Goal: Task Accomplishment & Management: Manage account settings

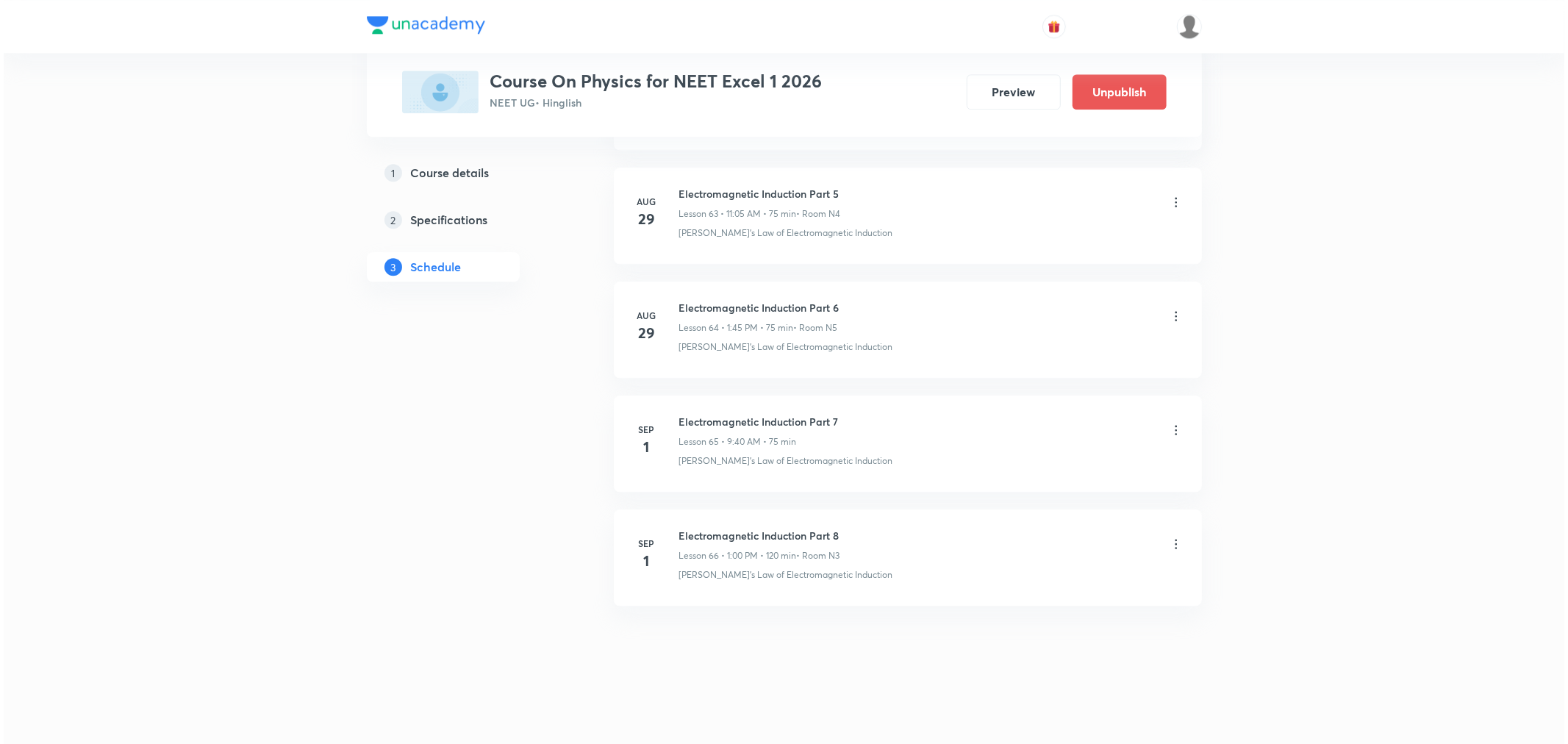
scroll to position [7966, 0]
click at [1169, 428] on icon at bounding box center [1173, 430] width 15 height 15
click at [1039, 471] on p "Edit" at bounding box center [1037, 467] width 19 height 16
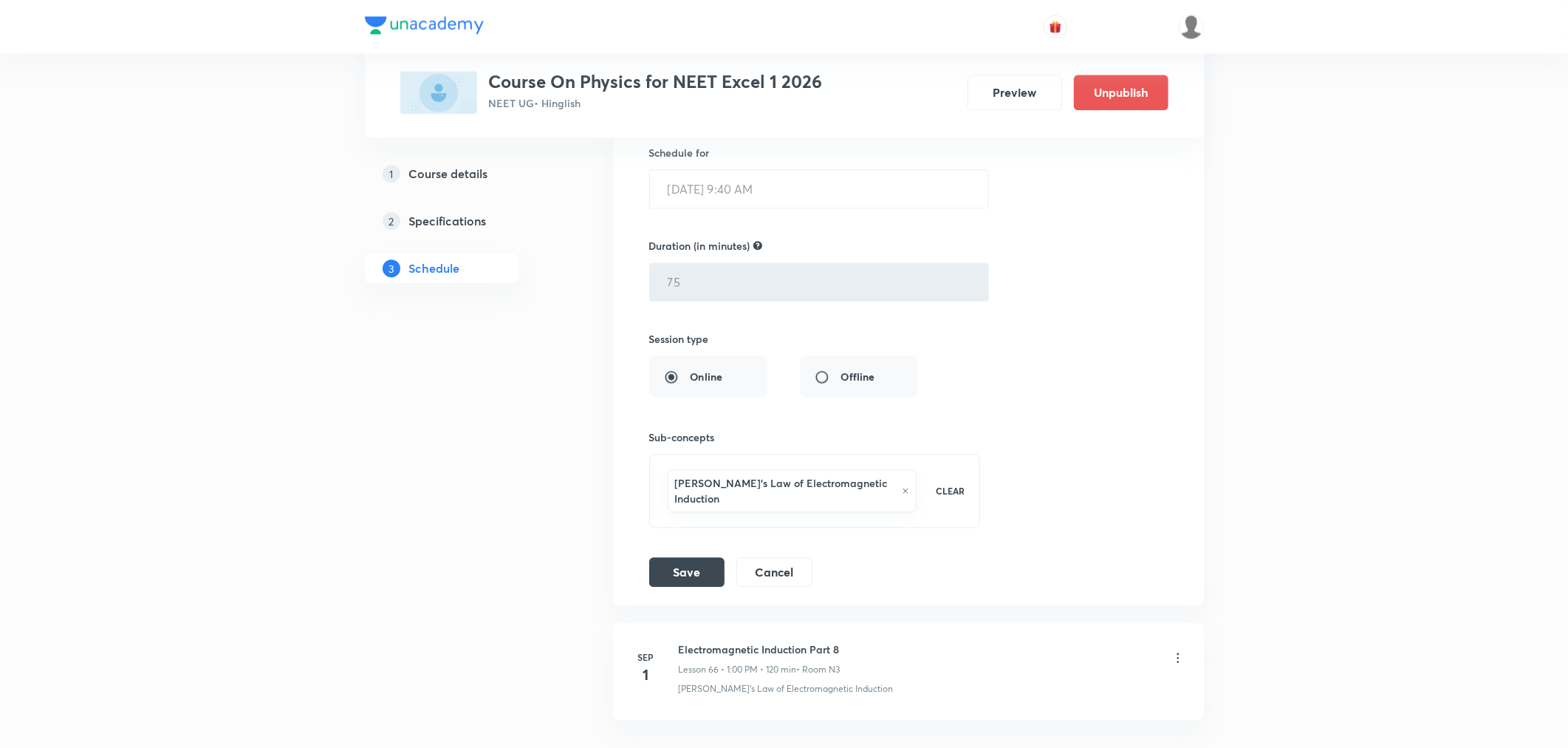
scroll to position [7803, 0]
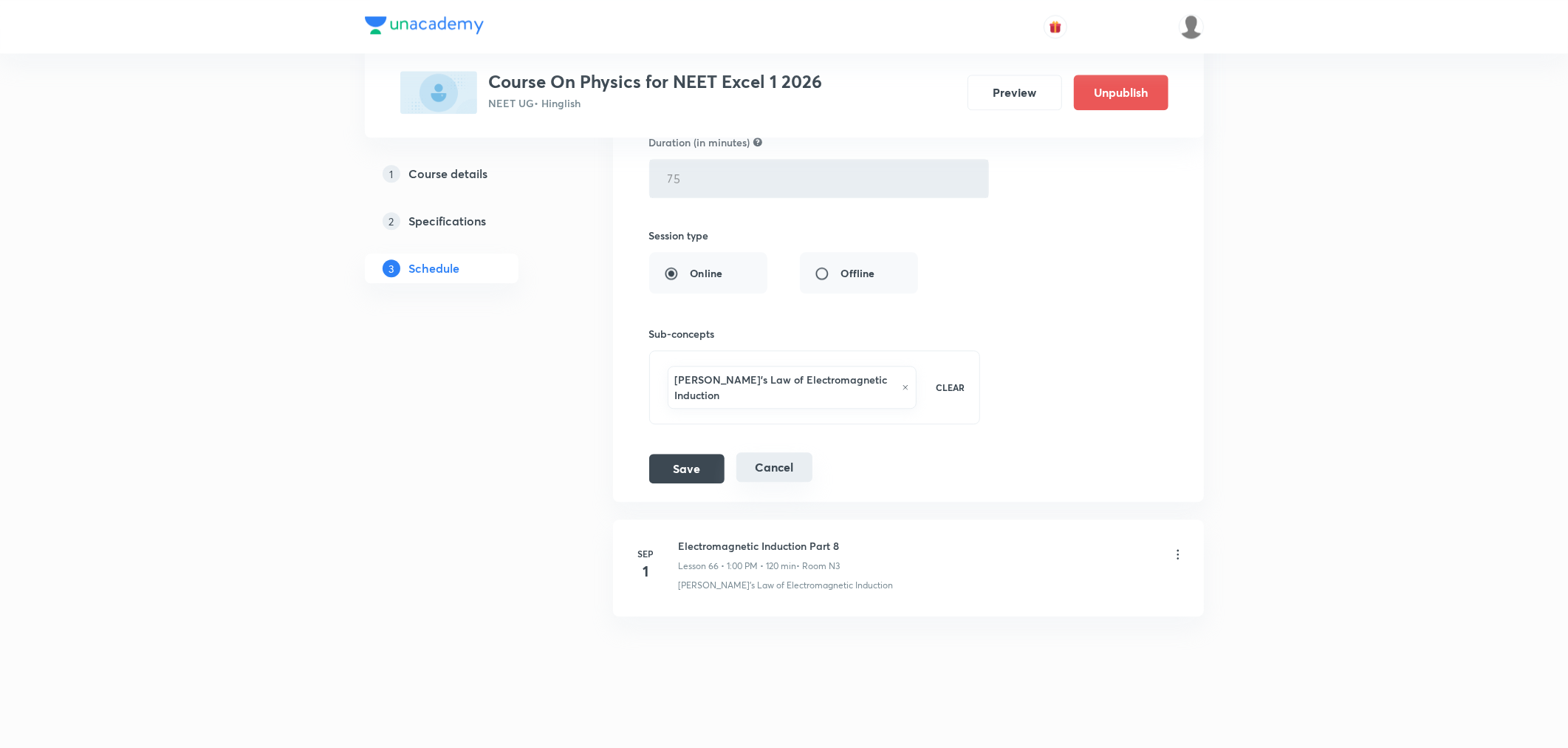
click at [804, 470] on button "Cancel" at bounding box center [775, 467] width 77 height 30
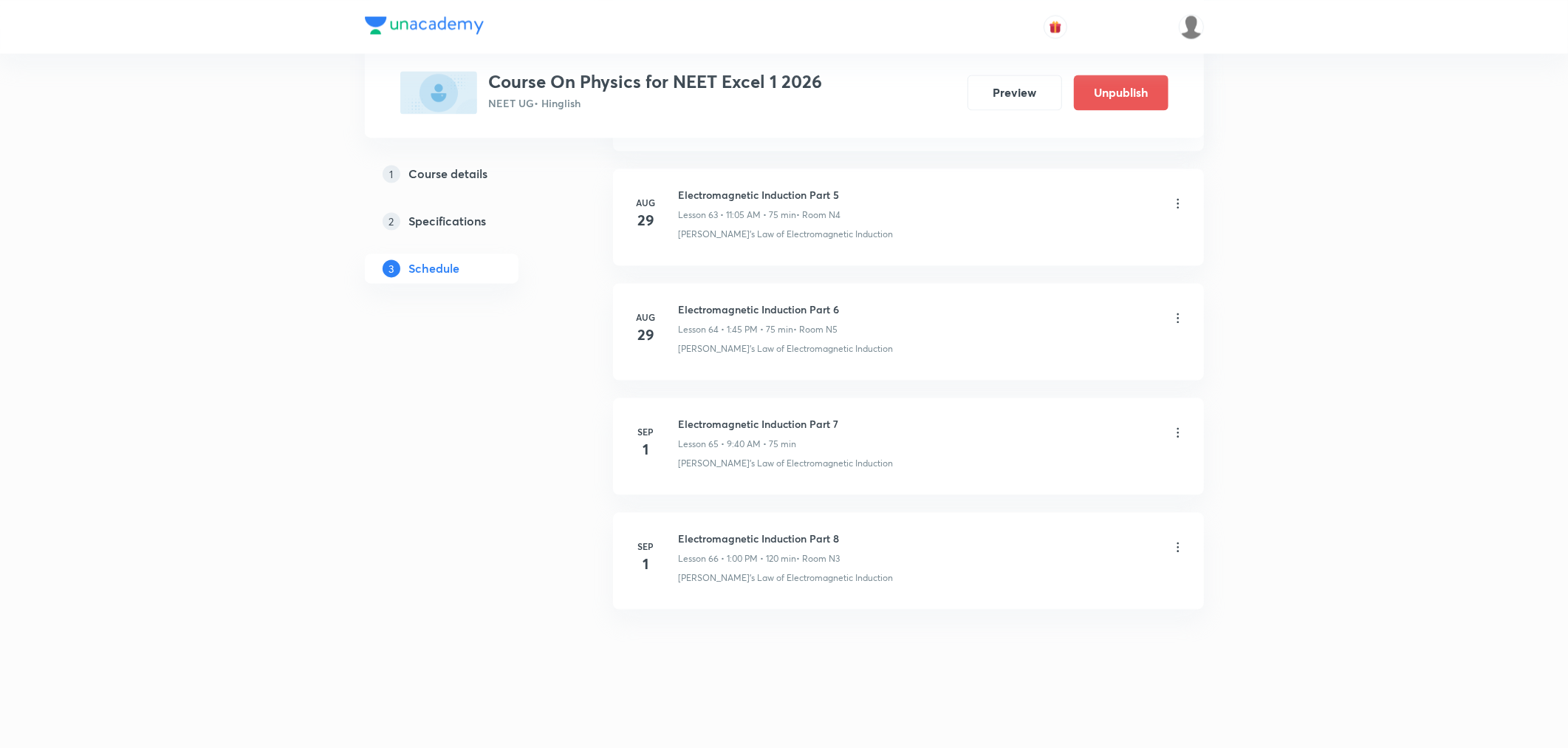
click at [1175, 431] on icon at bounding box center [1179, 432] width 15 height 15
click at [1043, 473] on p "Edit" at bounding box center [1042, 470] width 19 height 16
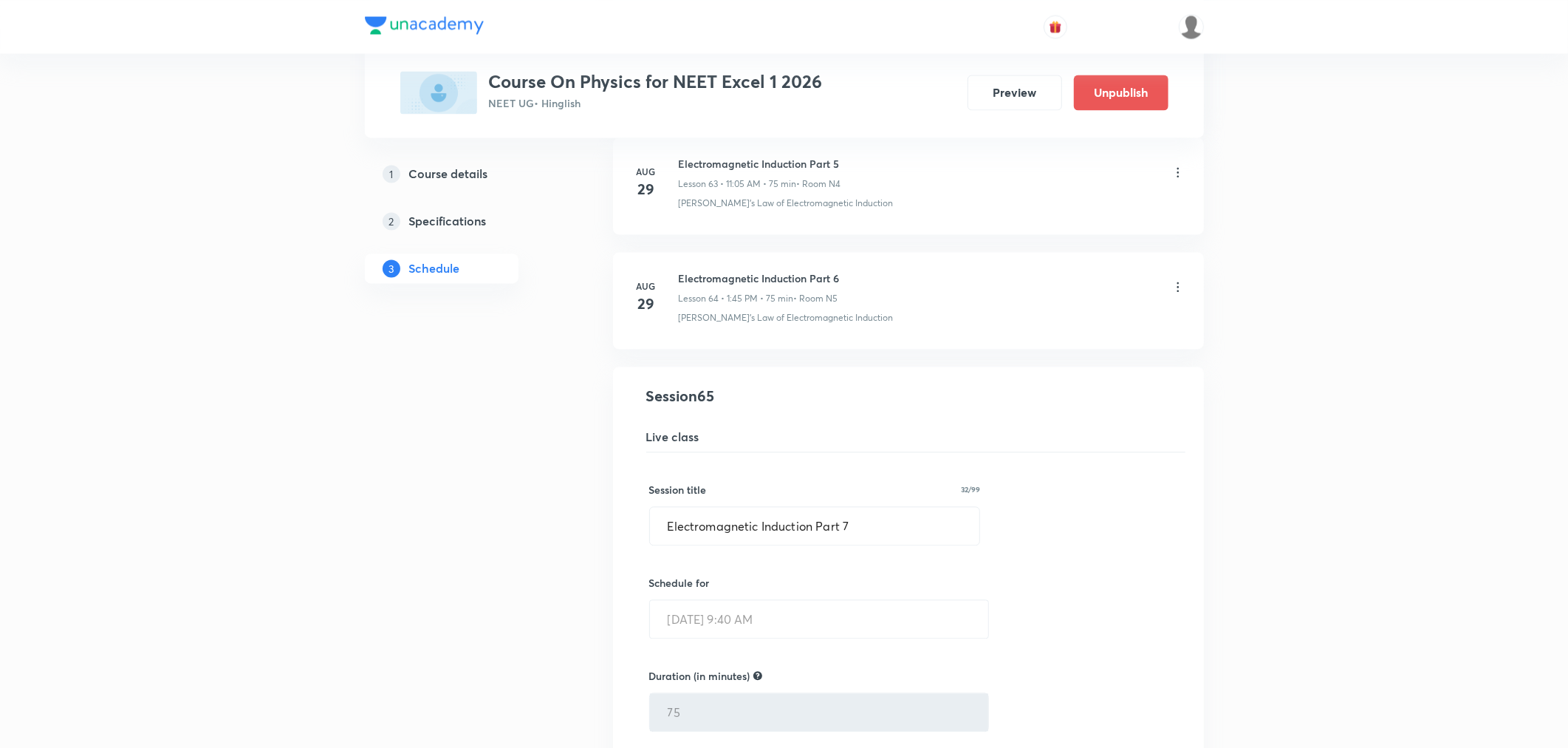
scroll to position [7247, 0]
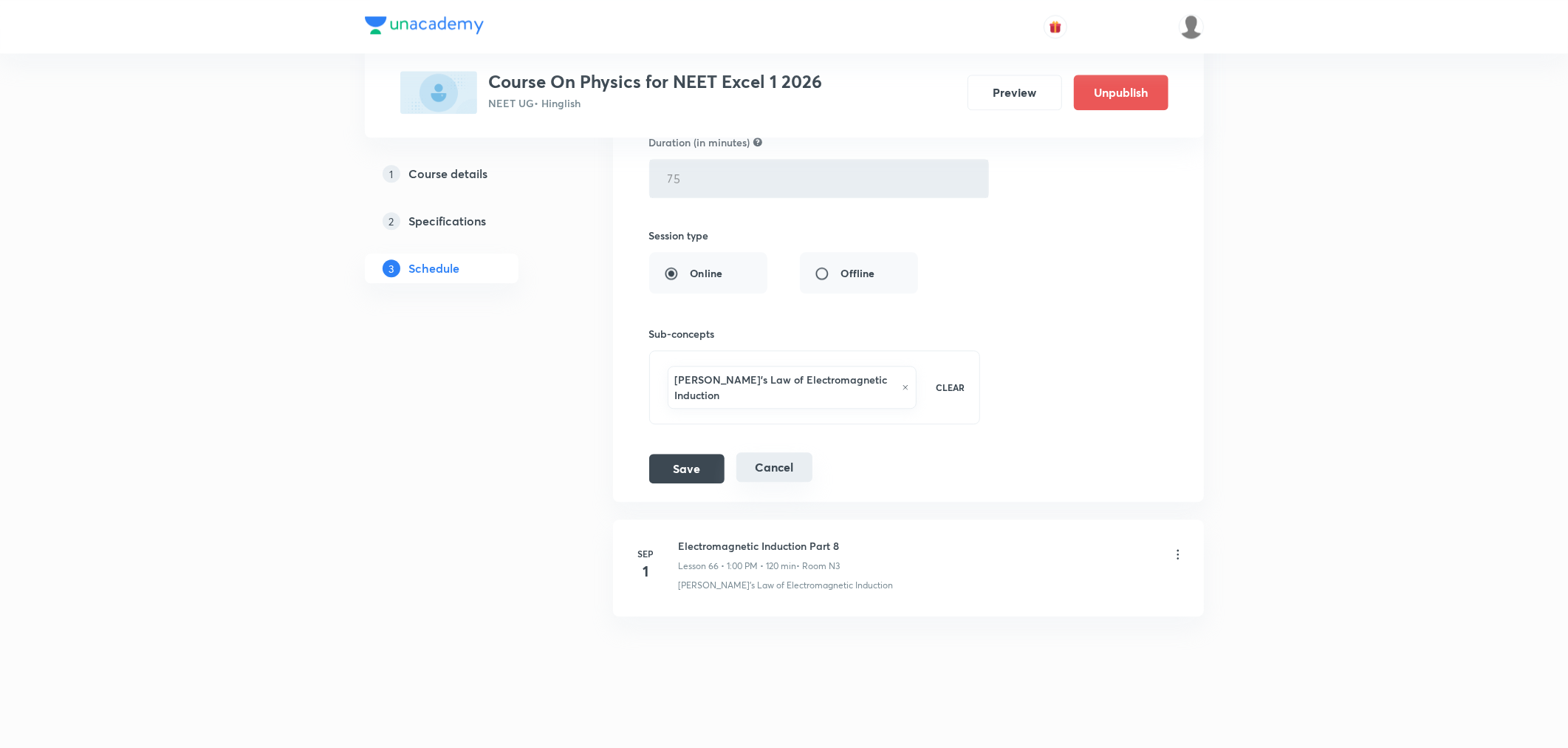
click at [791, 466] on button "Cancel" at bounding box center [775, 467] width 77 height 30
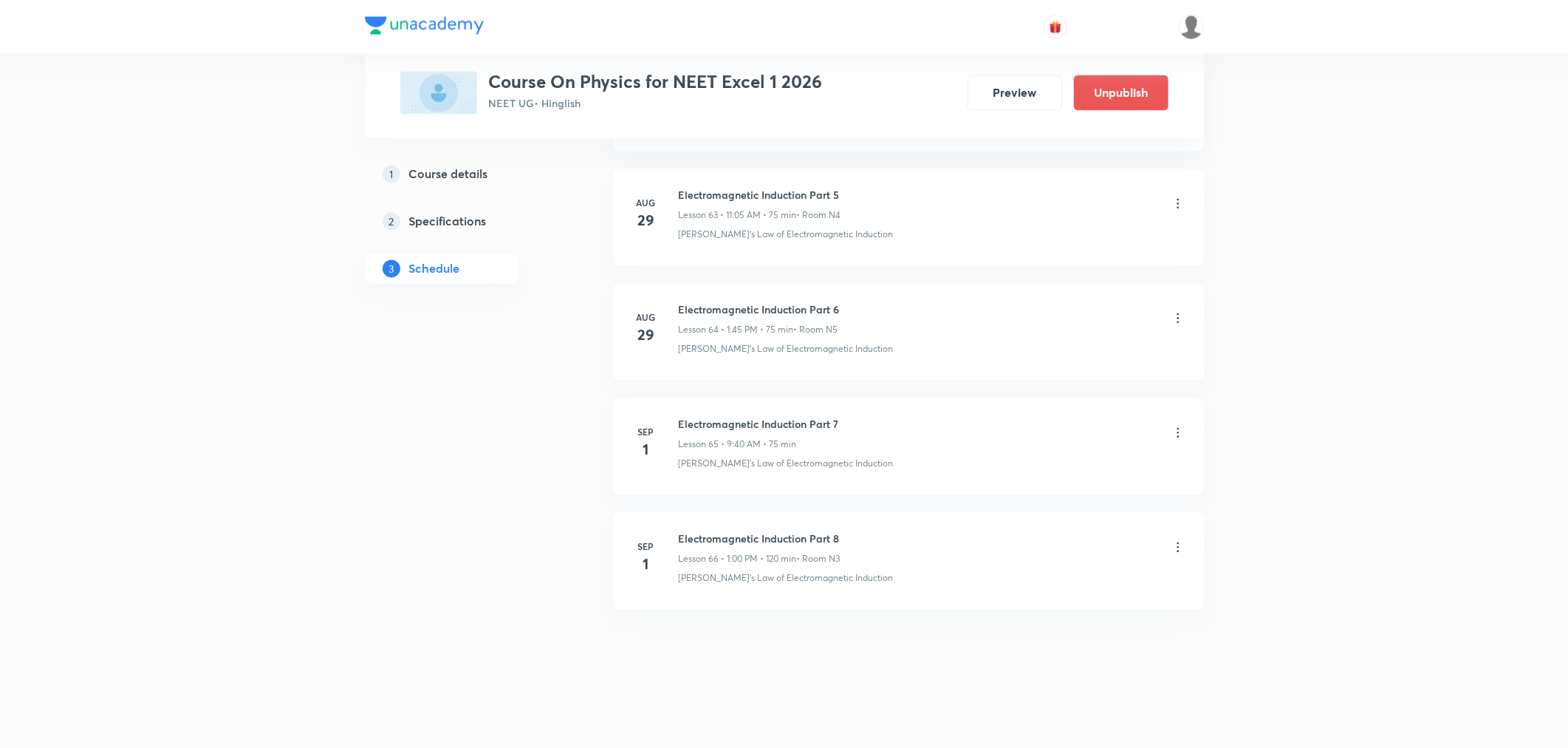
scroll to position [7329, 0]
click at [1177, 543] on icon at bounding box center [1178, 546] width 2 height 9
click at [1052, 614] on p "Delete" at bounding box center [1047, 612] width 31 height 16
click at [945, 714] on button "Delete" at bounding box center [997, 717] width 130 height 35
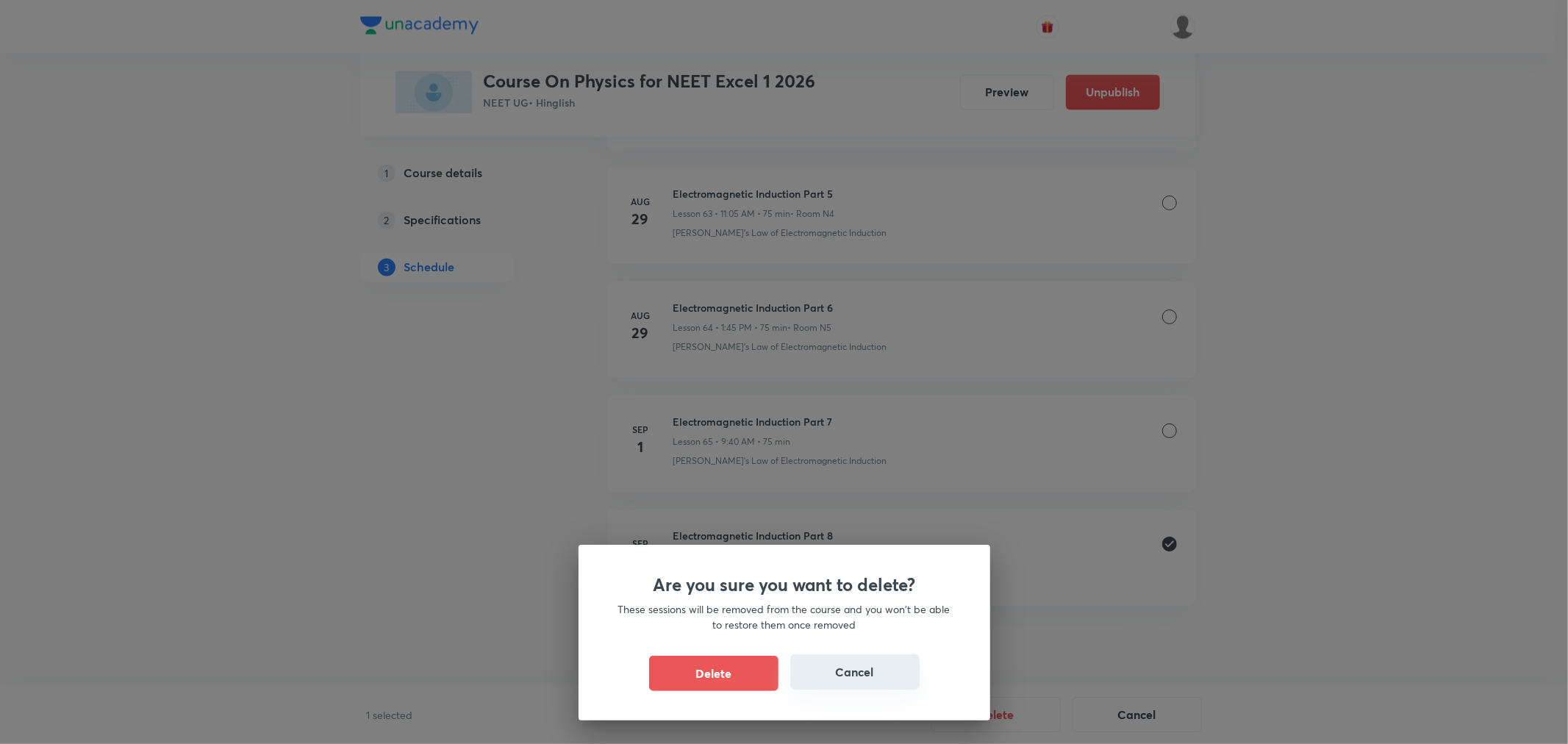
drag, startPoint x: 757, startPoint y: 676, endPoint x: 796, endPoint y: 670, distance: 39.5
click at [756, 676] on button "Delete" at bounding box center [713, 673] width 129 height 35
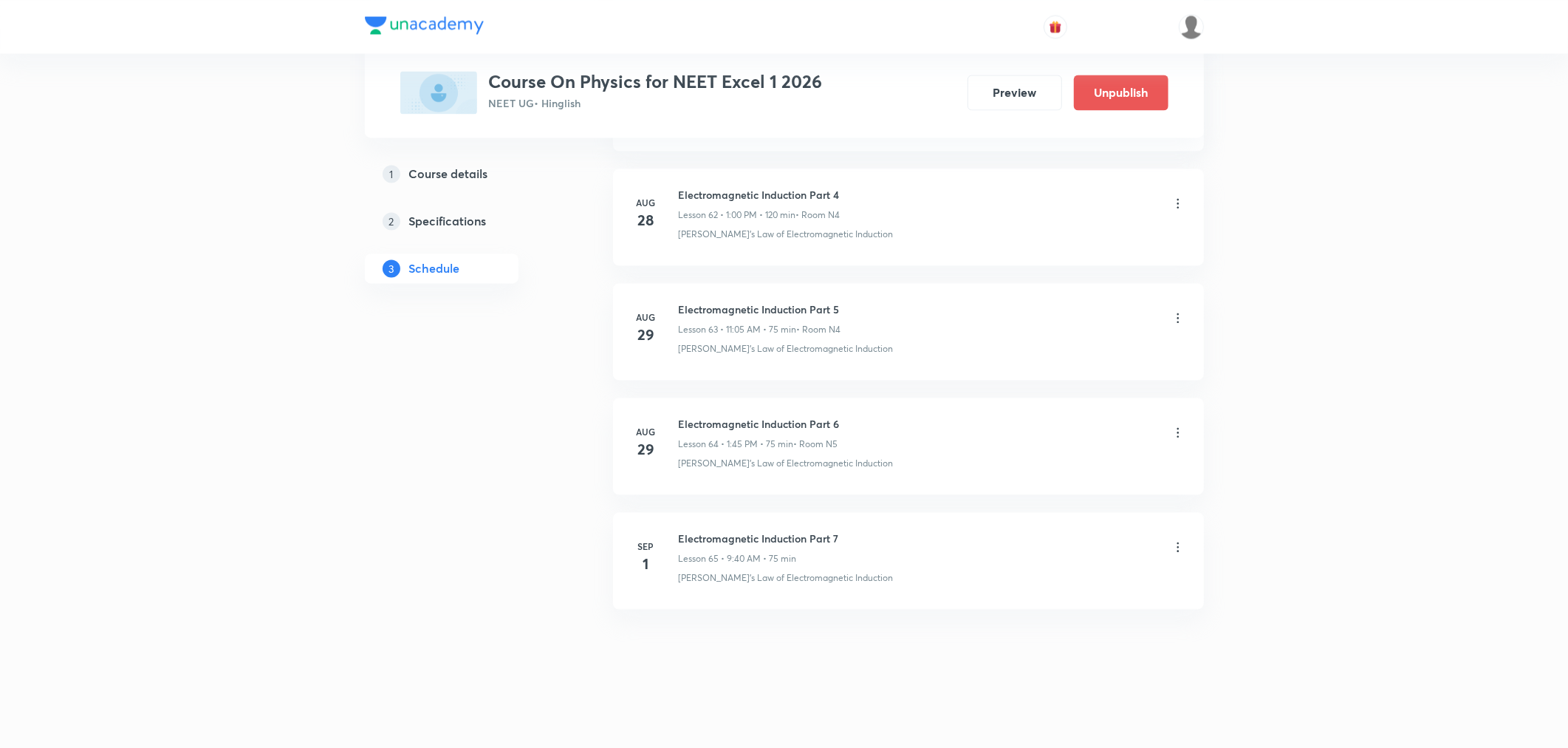
scroll to position [7215, 0]
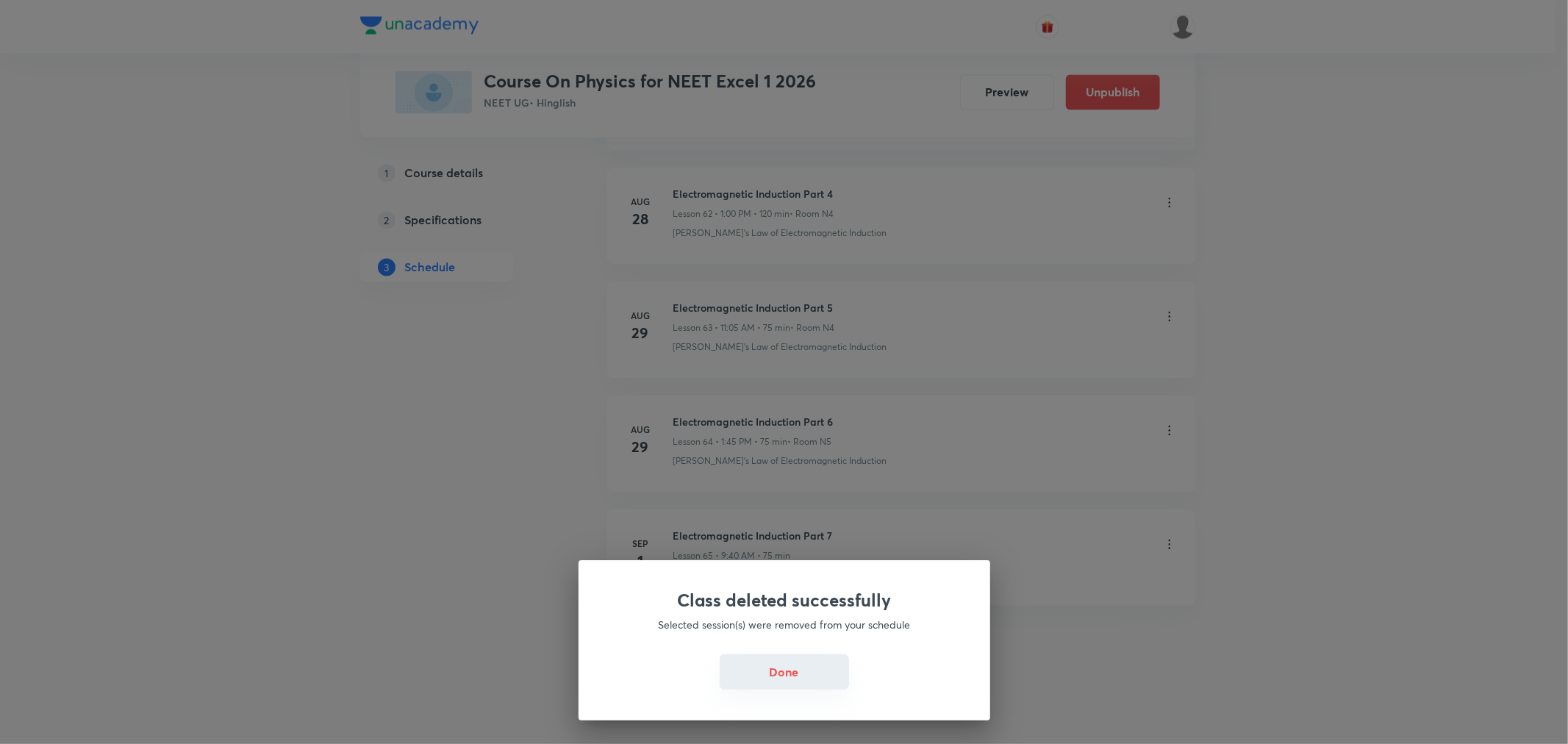
click at [802, 670] on button "Done" at bounding box center [784, 672] width 129 height 35
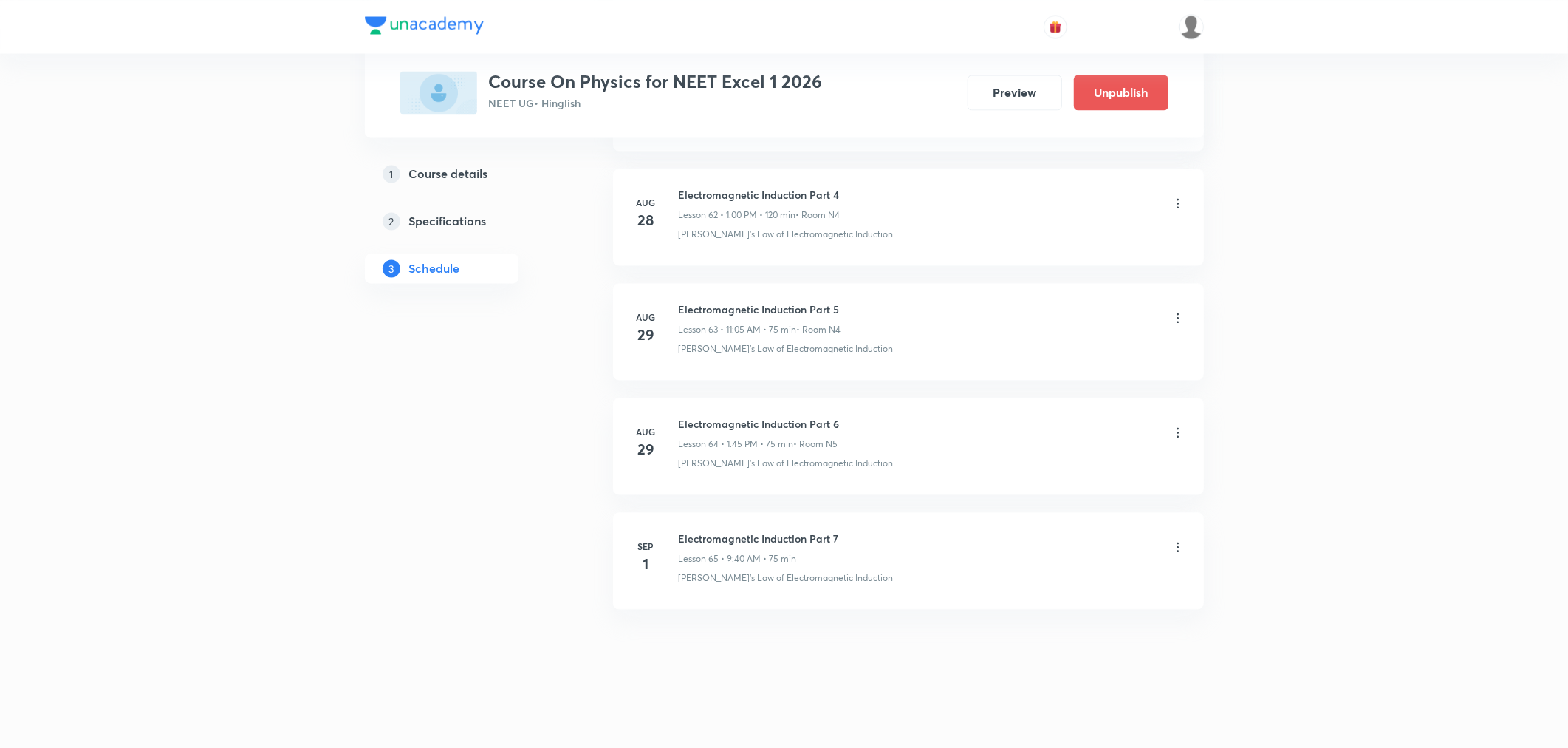
click at [753, 537] on h6 "Electromagnetic Induction Part 7" at bounding box center [759, 538] width 161 height 16
copy h6 "Electromagnetic Induction Part 7"
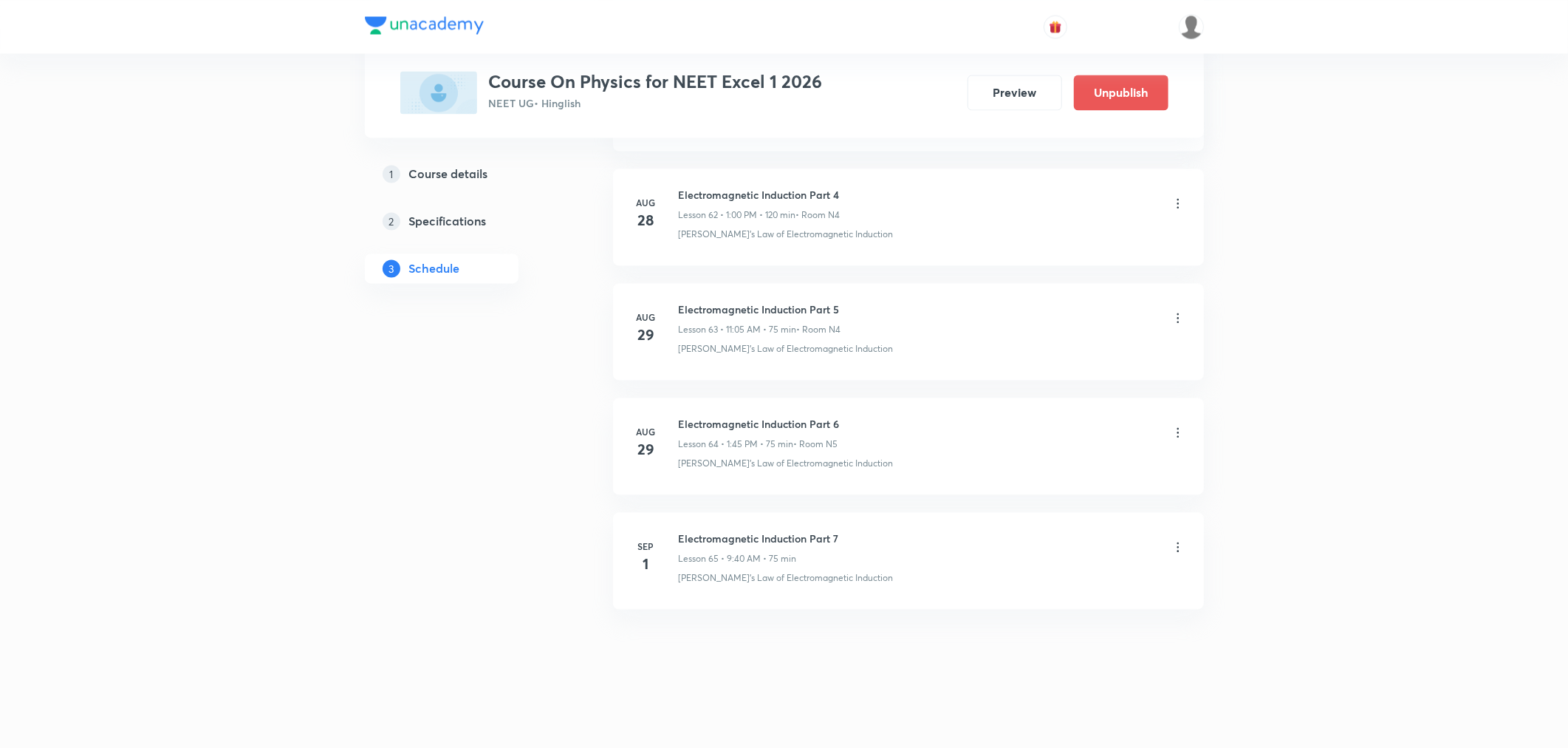
click at [1177, 543] on icon at bounding box center [1179, 547] width 15 height 15
click at [1047, 610] on p "Delete" at bounding box center [1047, 612] width 31 height 16
click at [987, 718] on button "Delete" at bounding box center [997, 717] width 130 height 35
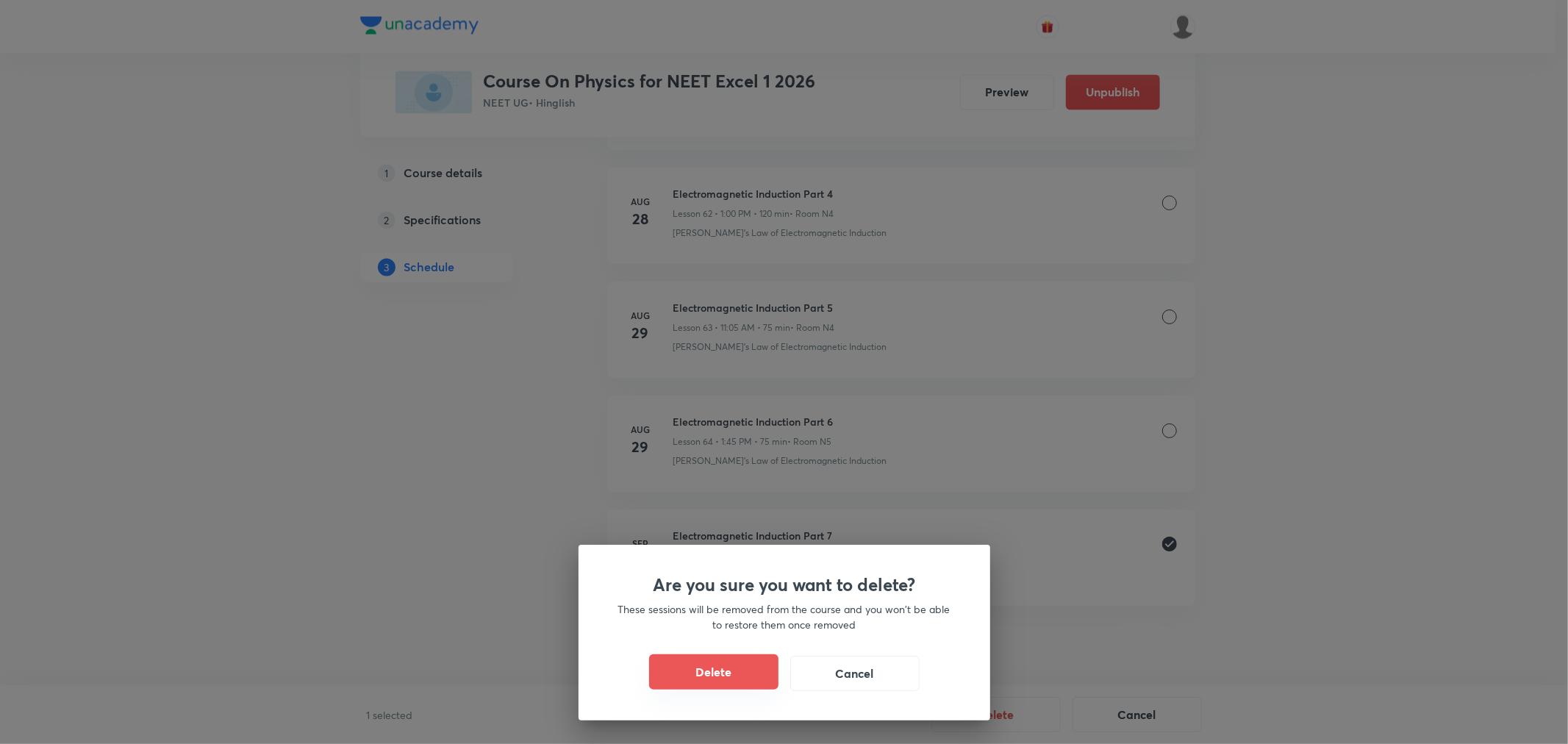
click at [715, 686] on button "Delete" at bounding box center [713, 672] width 129 height 35
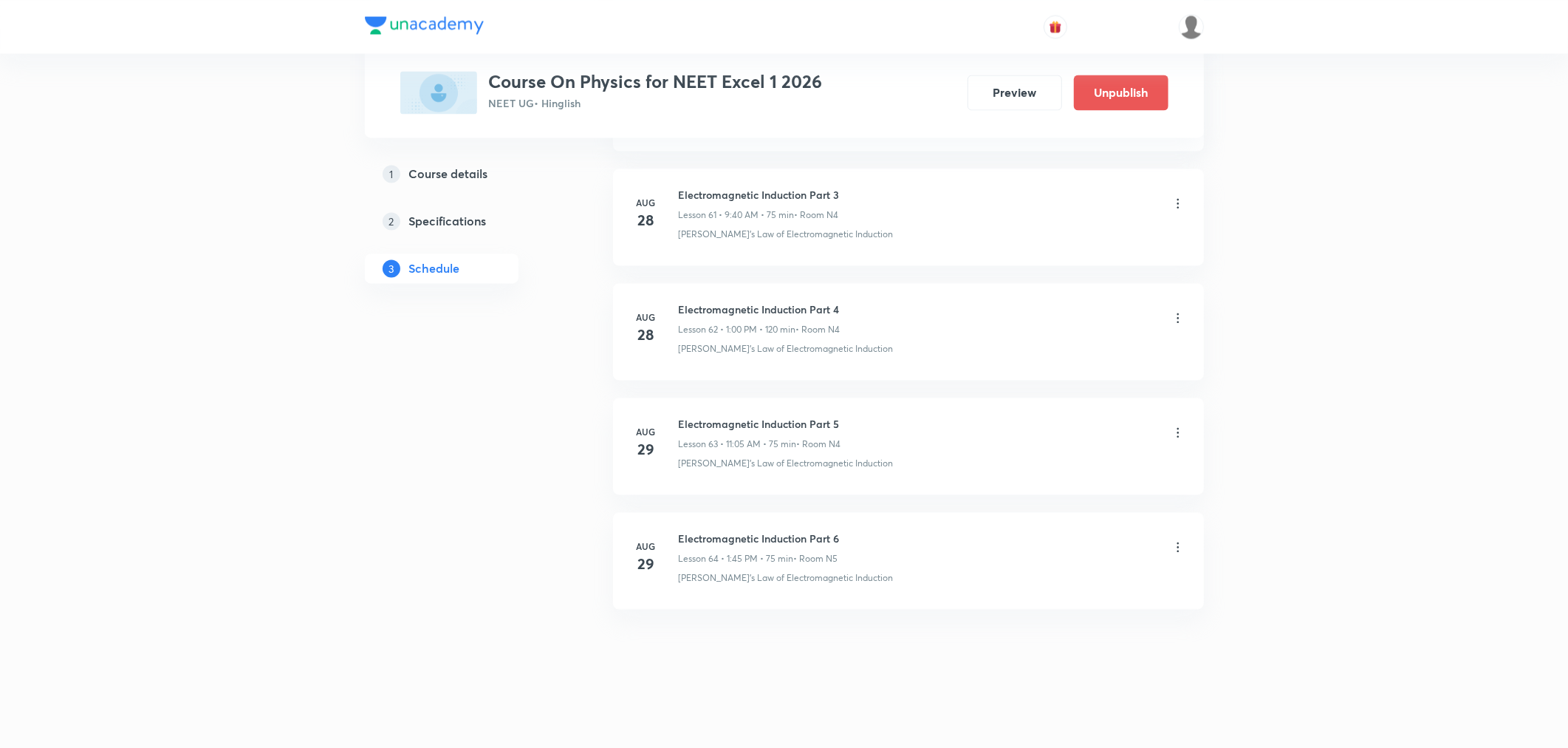
scroll to position [7100, 0]
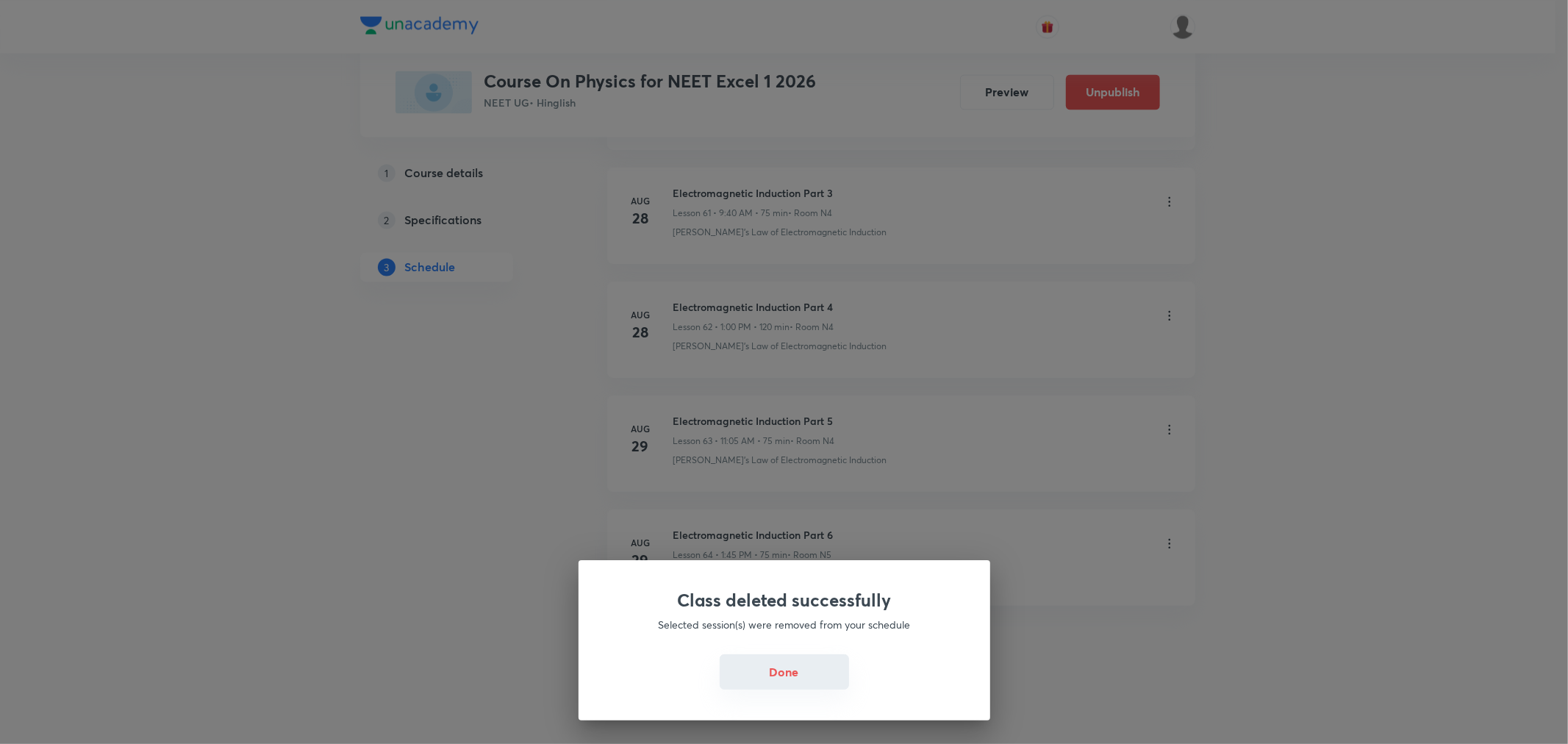
click at [807, 666] on button "Done" at bounding box center [784, 672] width 129 height 35
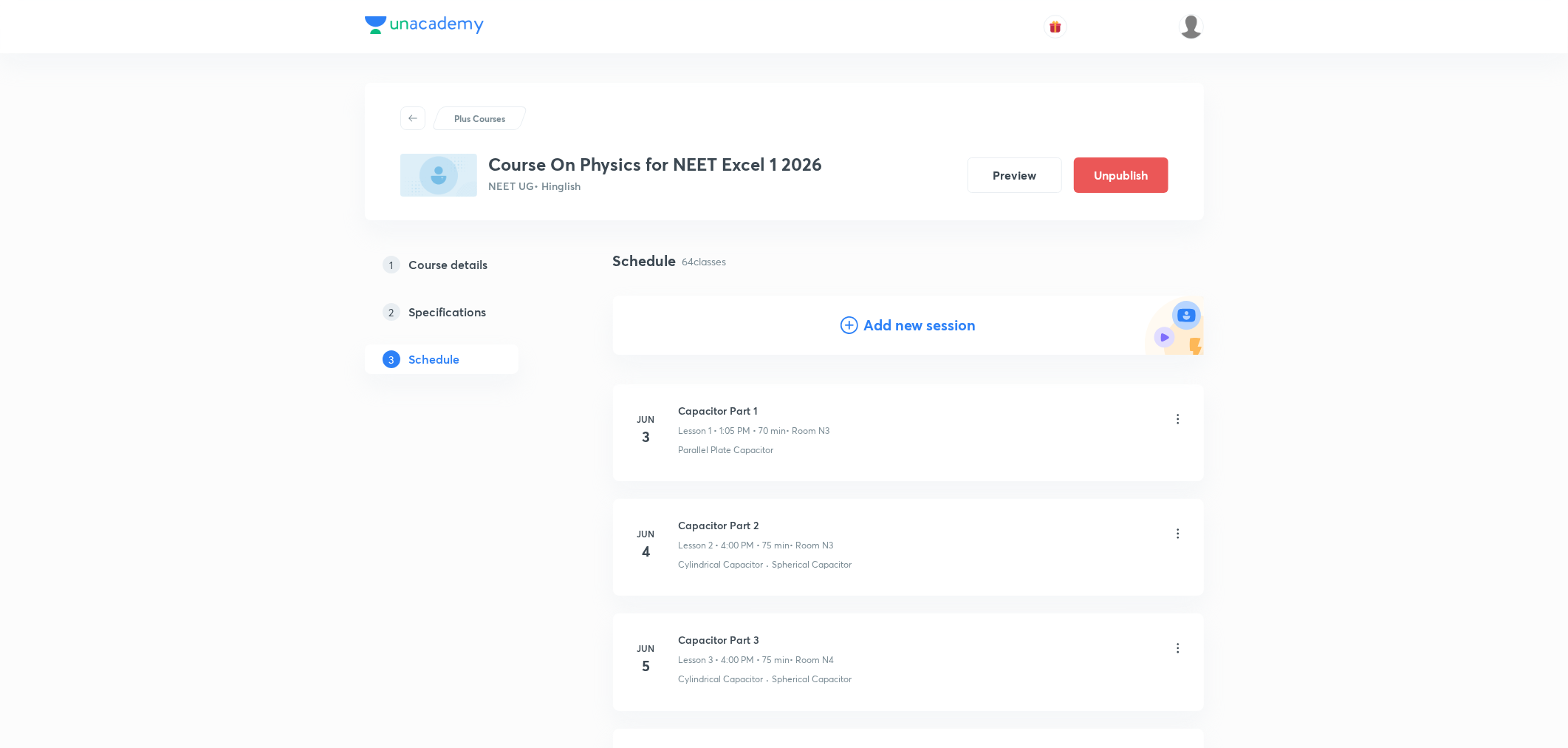
scroll to position [0, 0]
click at [884, 329] on h4 "Add new session" at bounding box center [920, 325] width 112 height 22
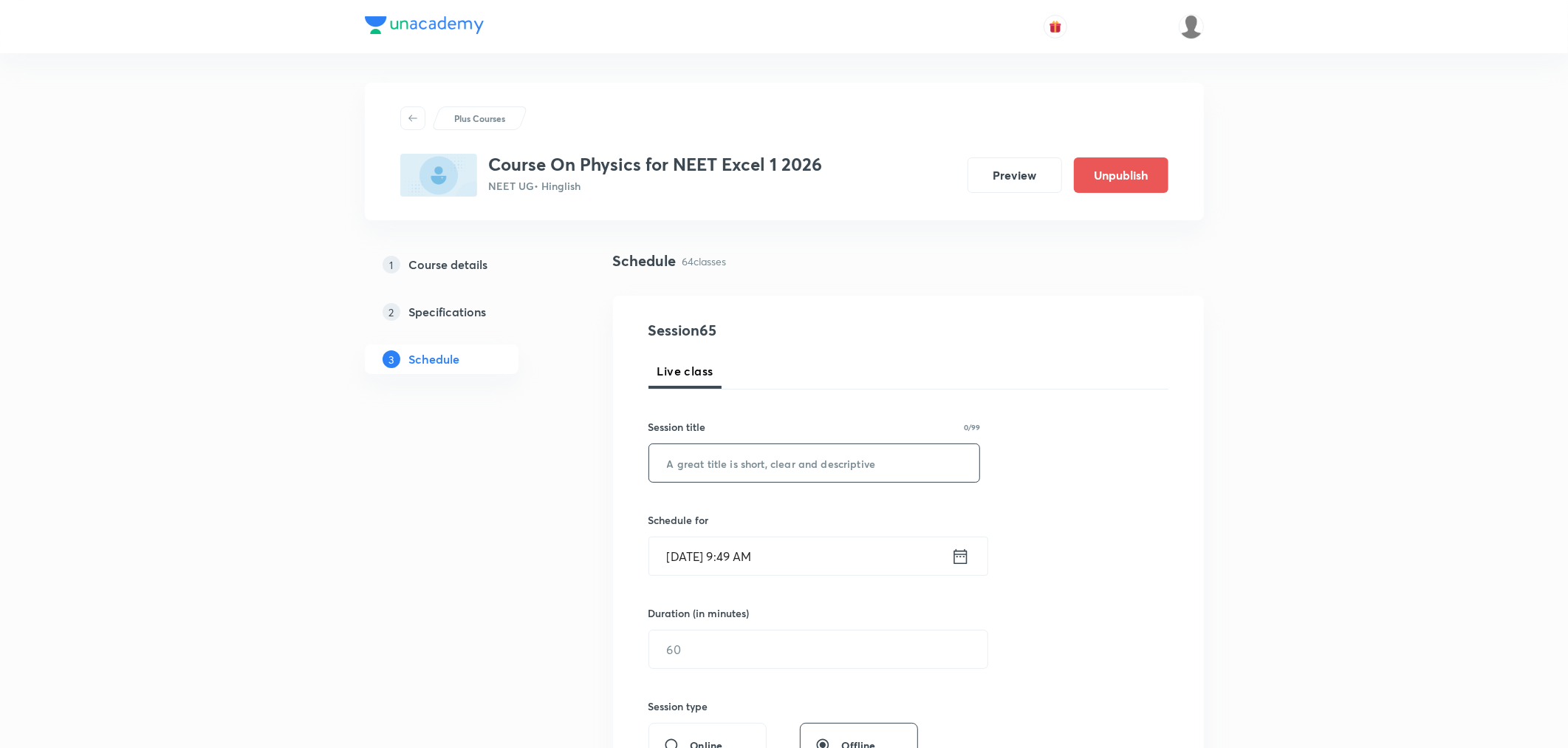
click at [774, 472] on input "text" at bounding box center [815, 463] width 331 height 37
paste input "Electromagnetic Induction Part 7"
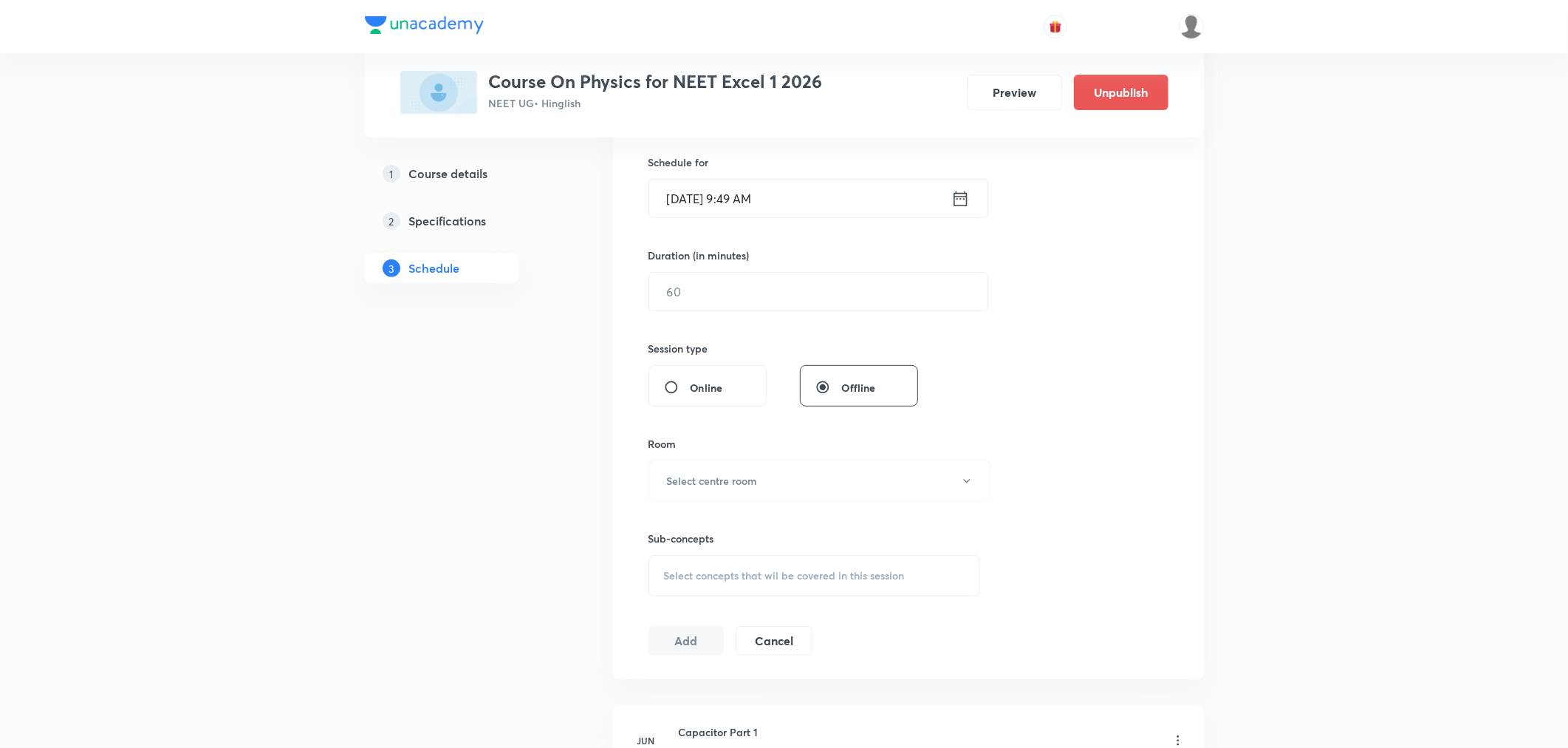
scroll to position [142, 0]
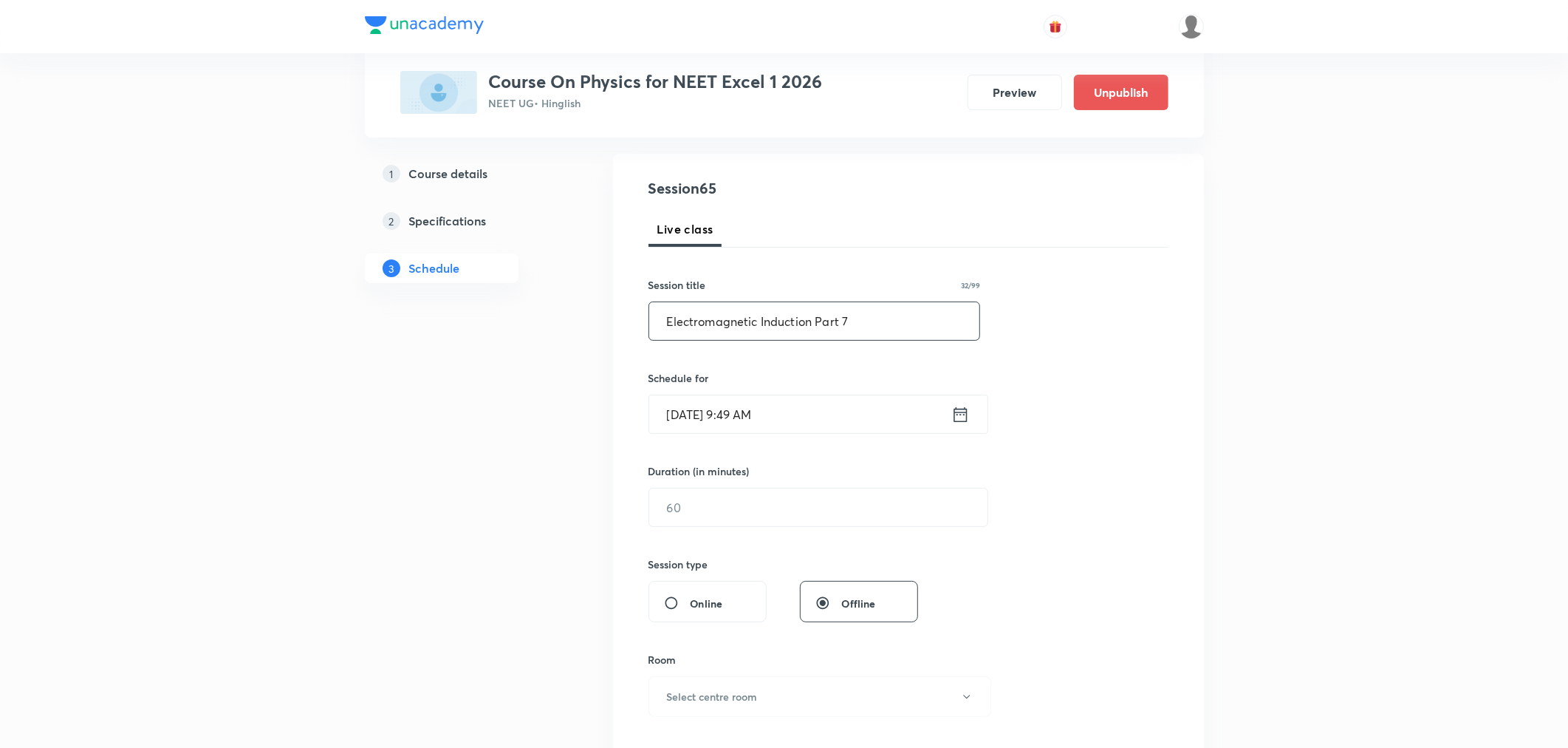
type input "Electromagnetic Induction Part 7"
click at [963, 417] on icon at bounding box center [960, 415] width 19 height 21
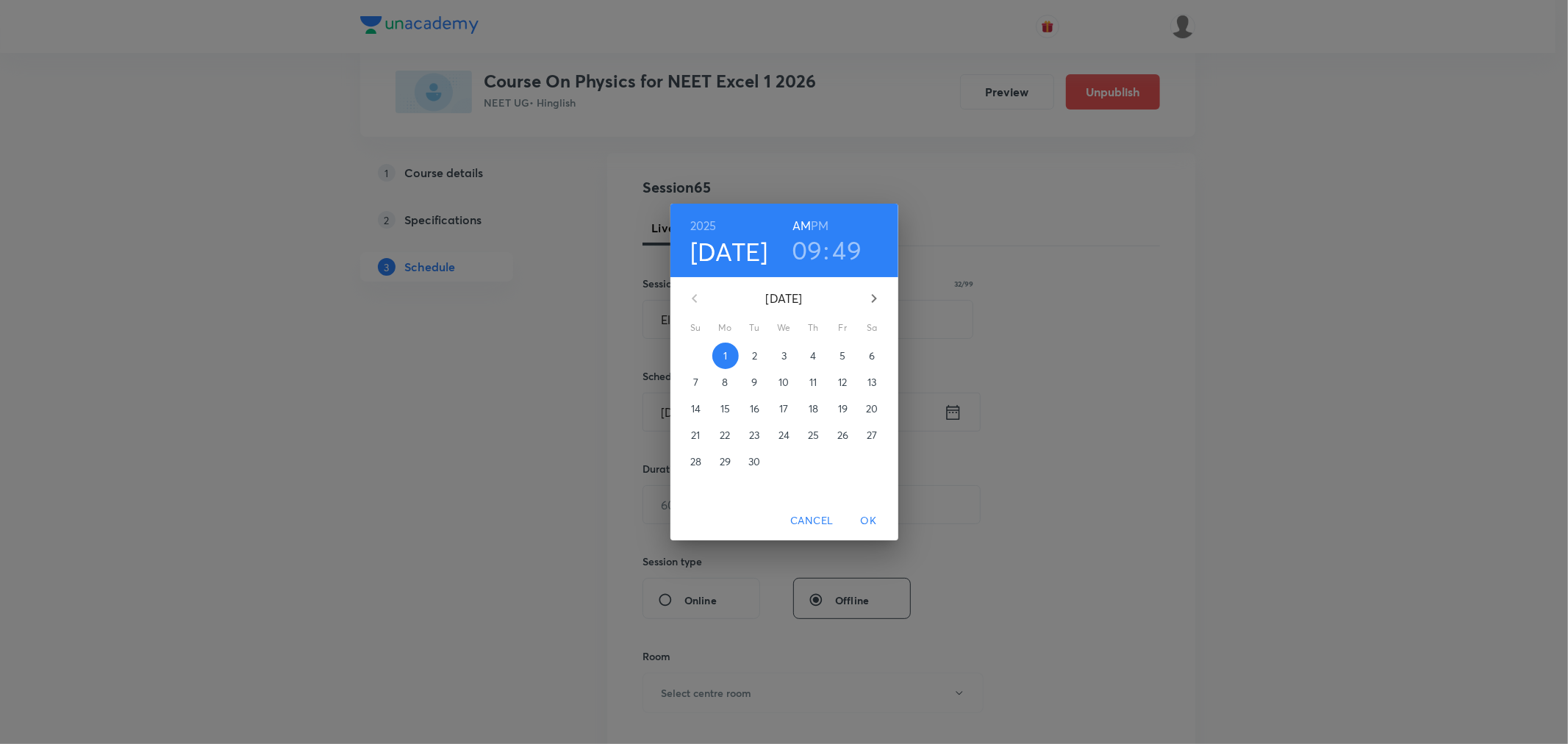
click at [806, 254] on h3 "09" at bounding box center [806, 249] width 31 height 31
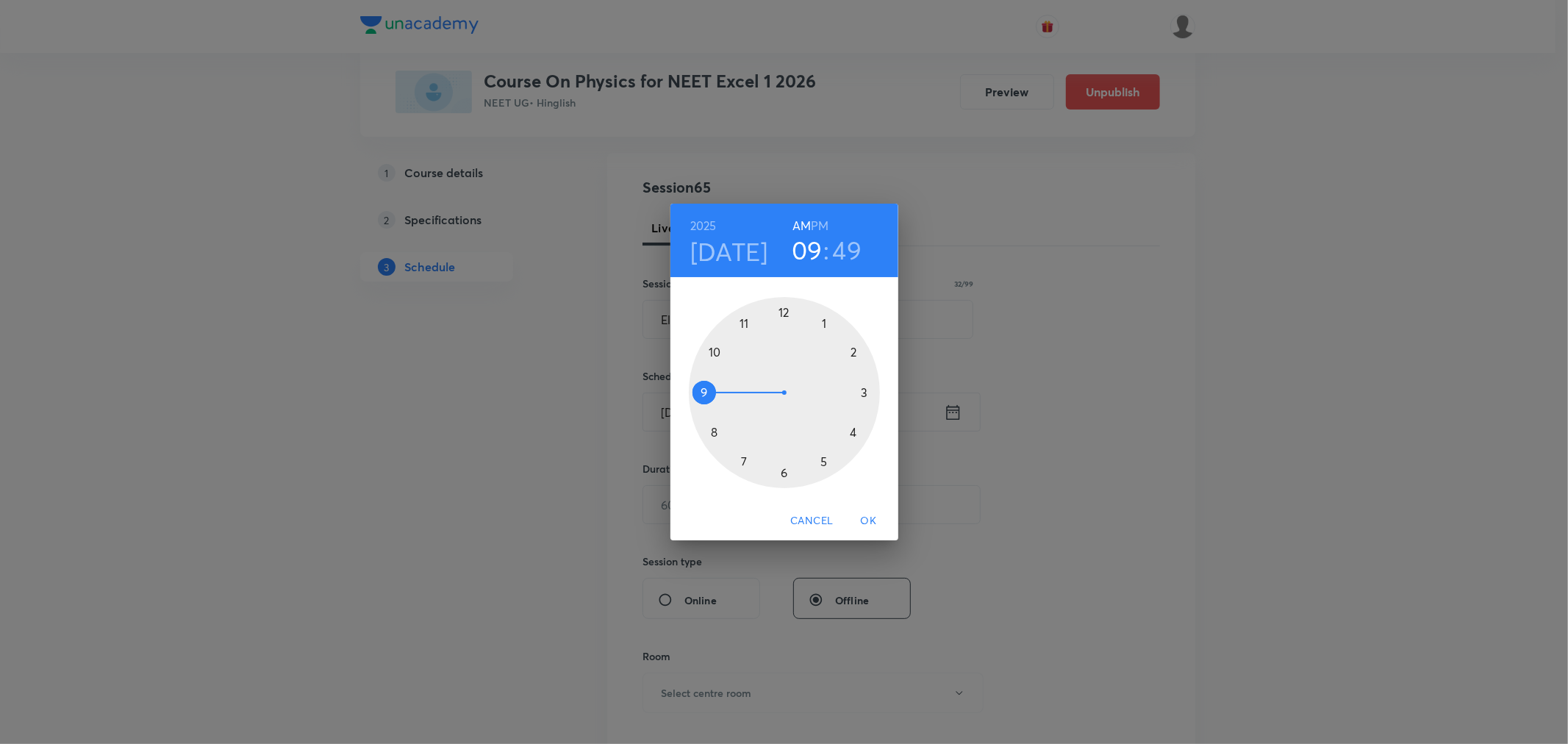
click at [849, 252] on h3 "49" at bounding box center [848, 249] width 30 height 31
click at [712, 347] on div at bounding box center [785, 393] width 191 height 191
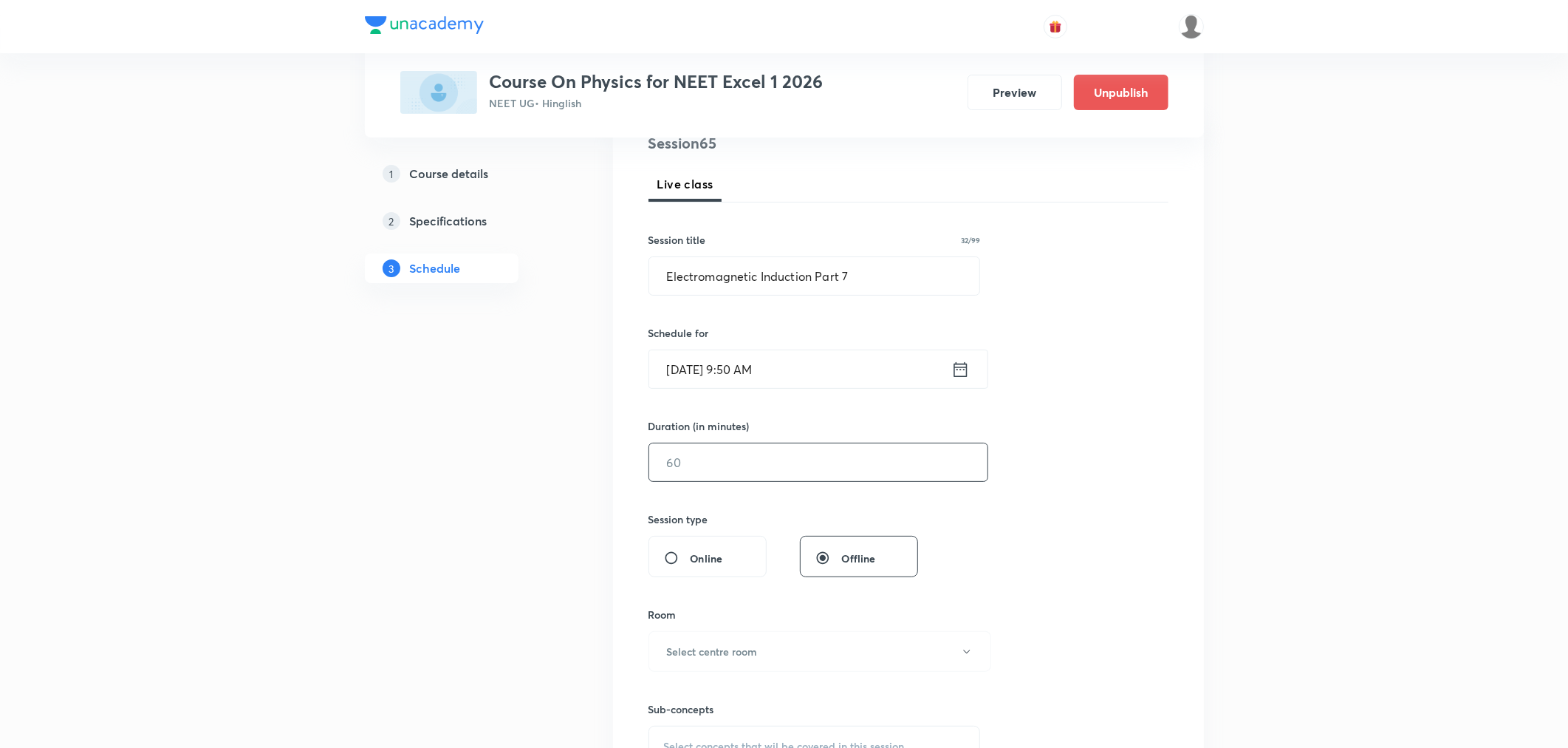
scroll to position [224, 0]
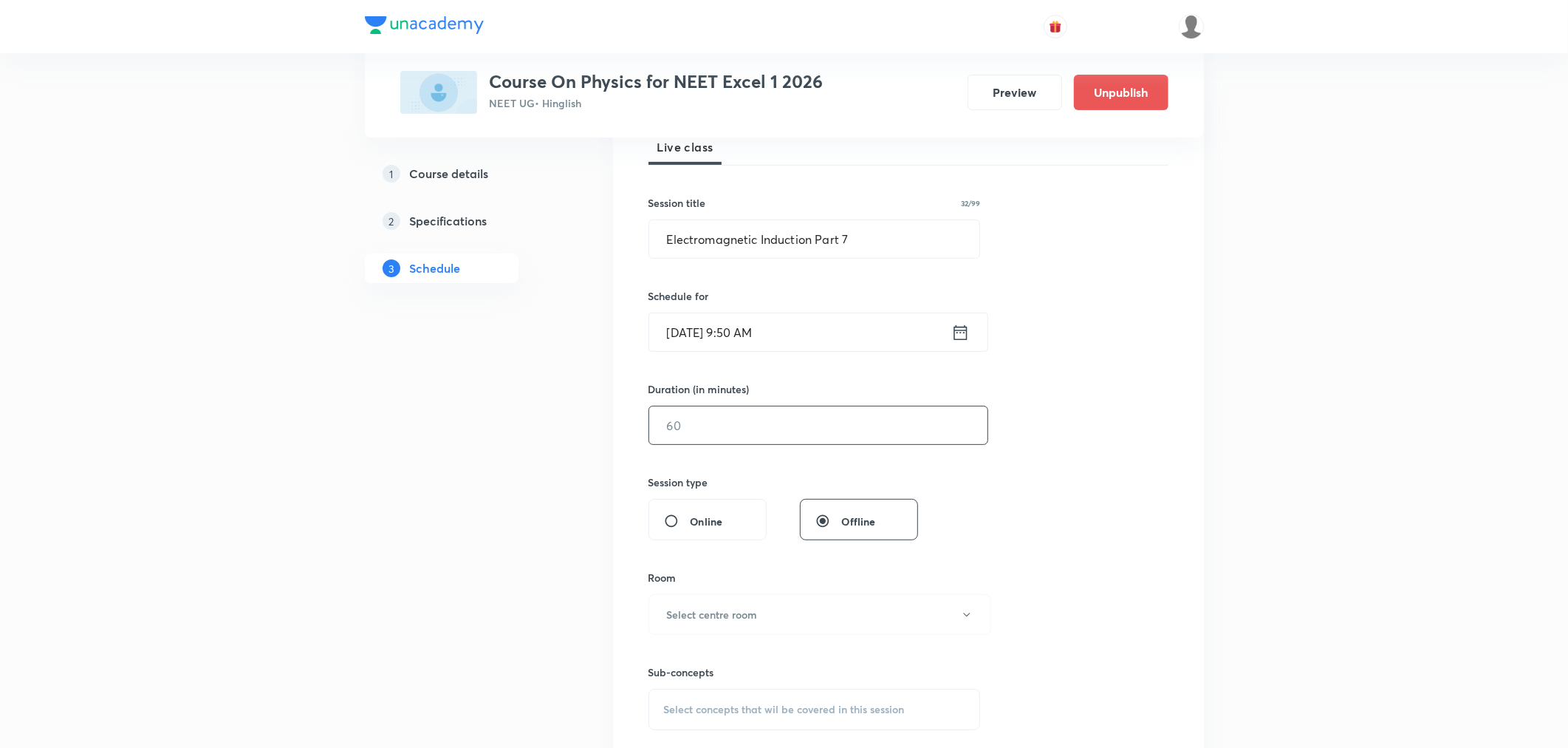
click at [741, 419] on input "text" at bounding box center [819, 425] width 339 height 37
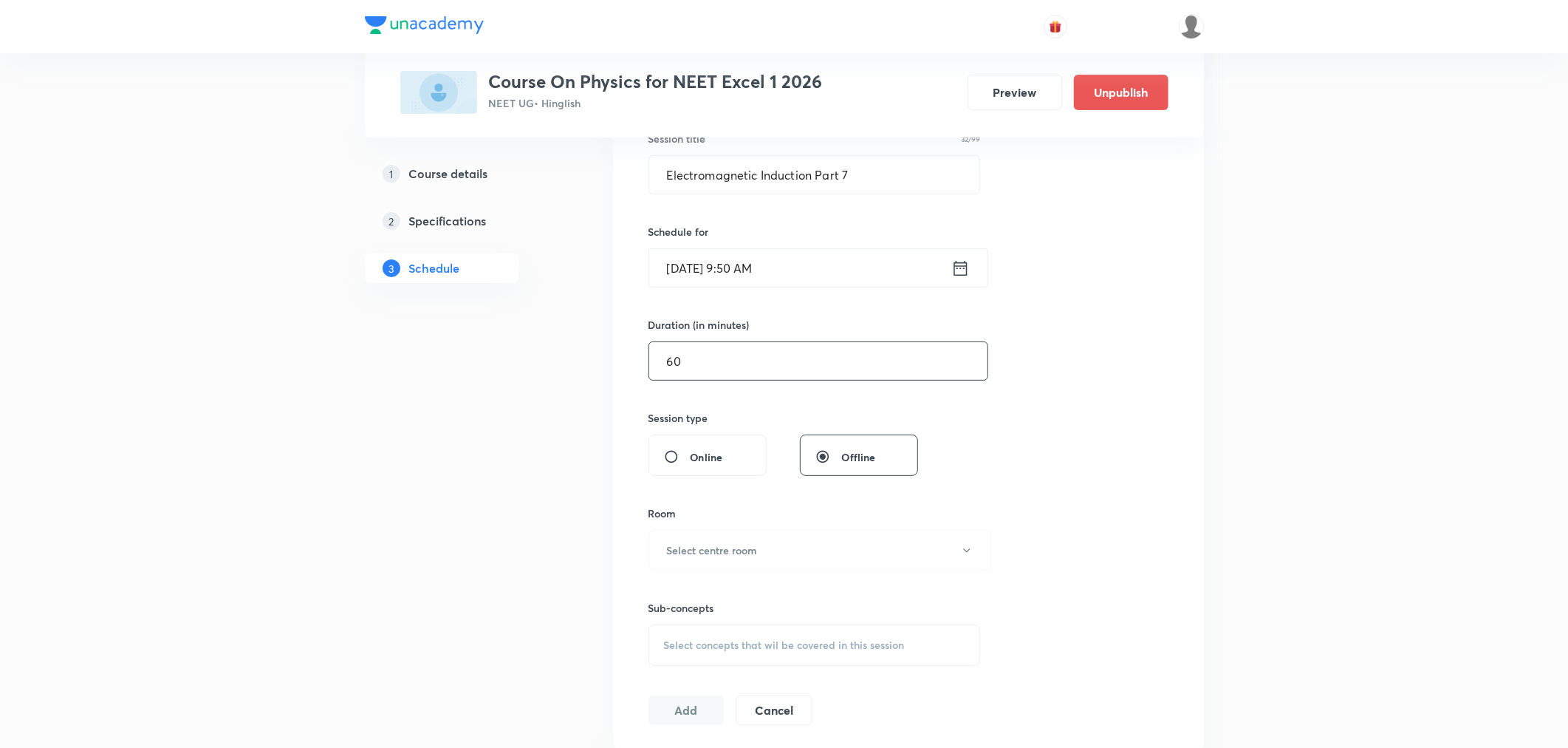
scroll to position [388, 0]
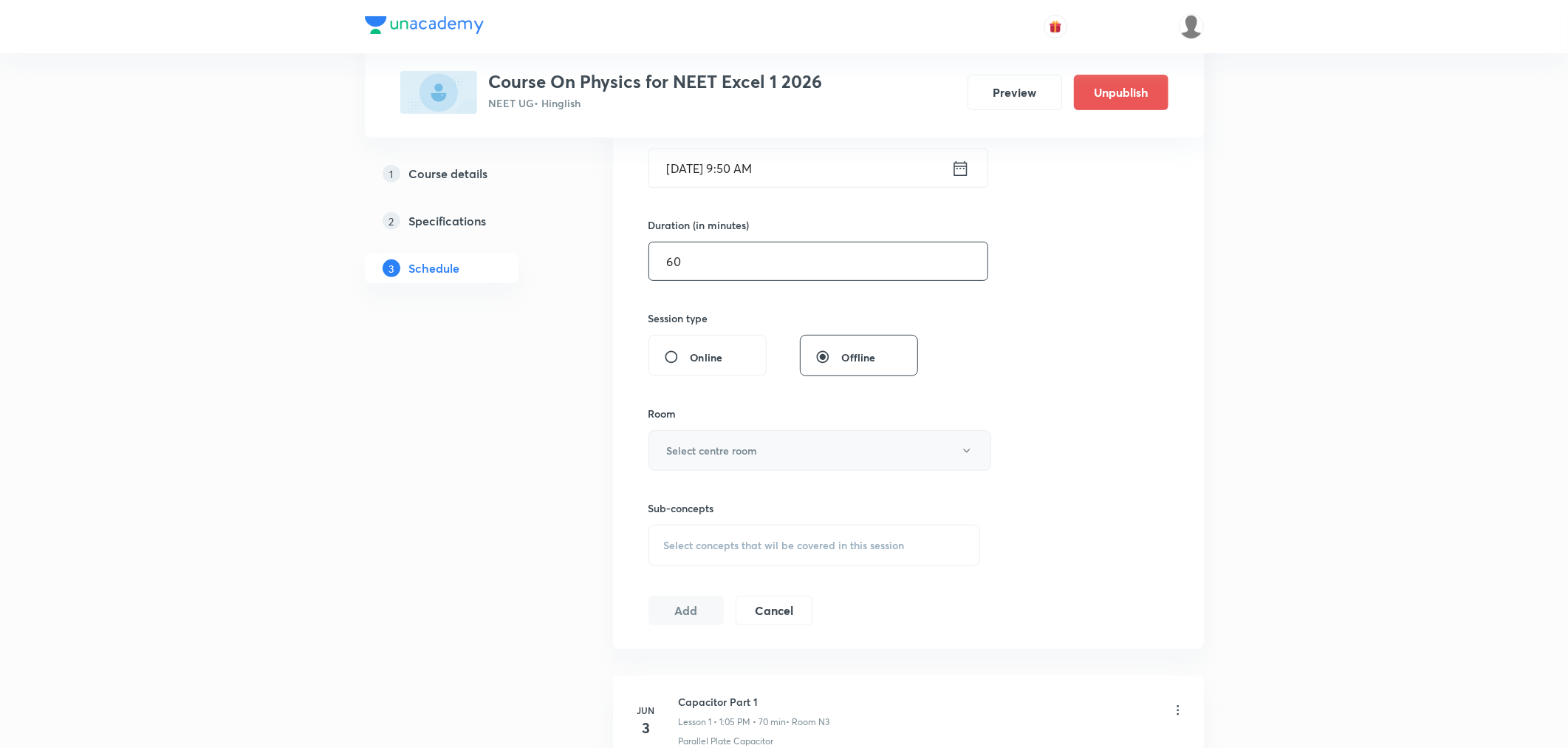
type input "60"
click at [689, 457] on h6 "Select centre room" at bounding box center [712, 450] width 91 height 16
click at [658, 555] on span "N3" at bounding box center [817, 553] width 324 height 16
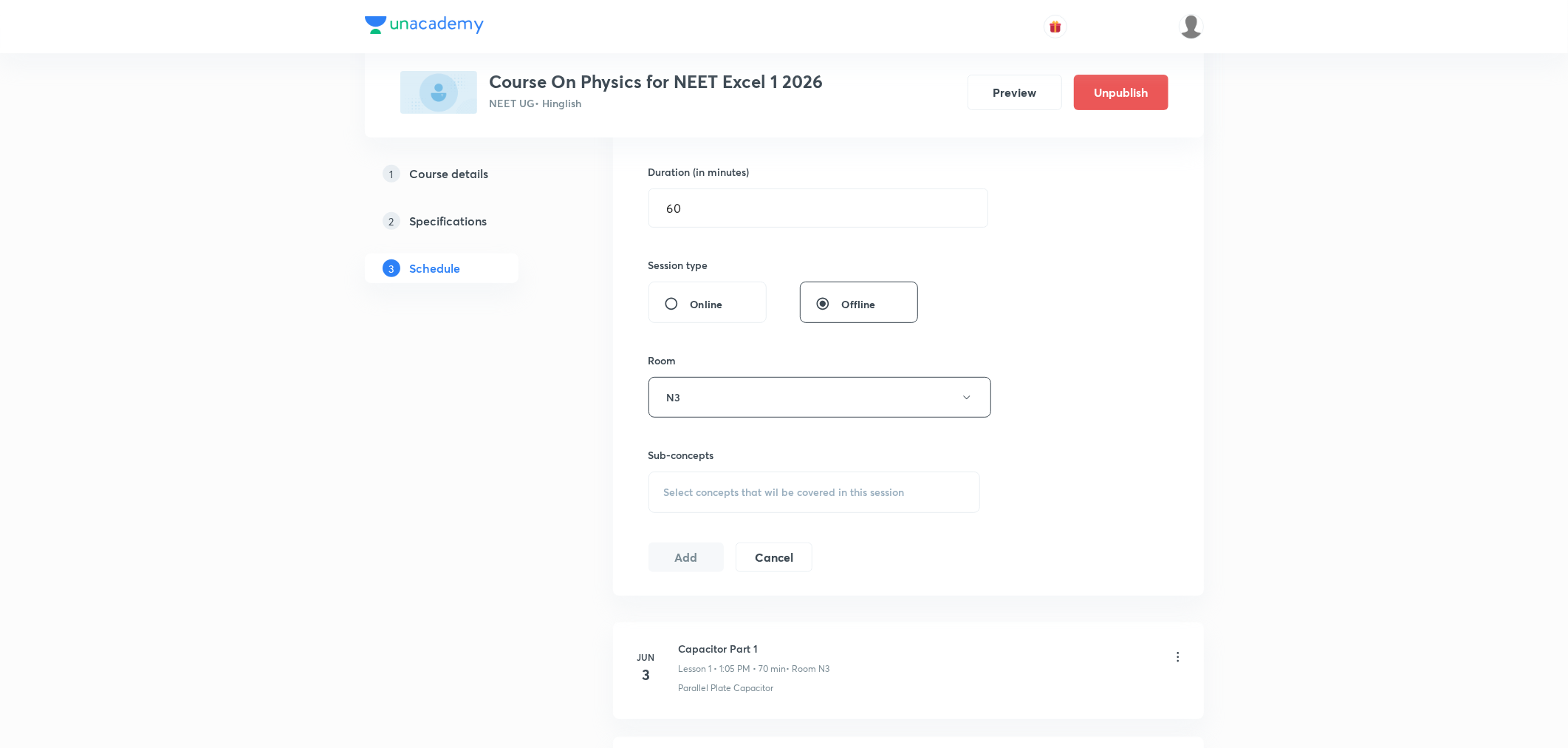
scroll to position [470, 0]
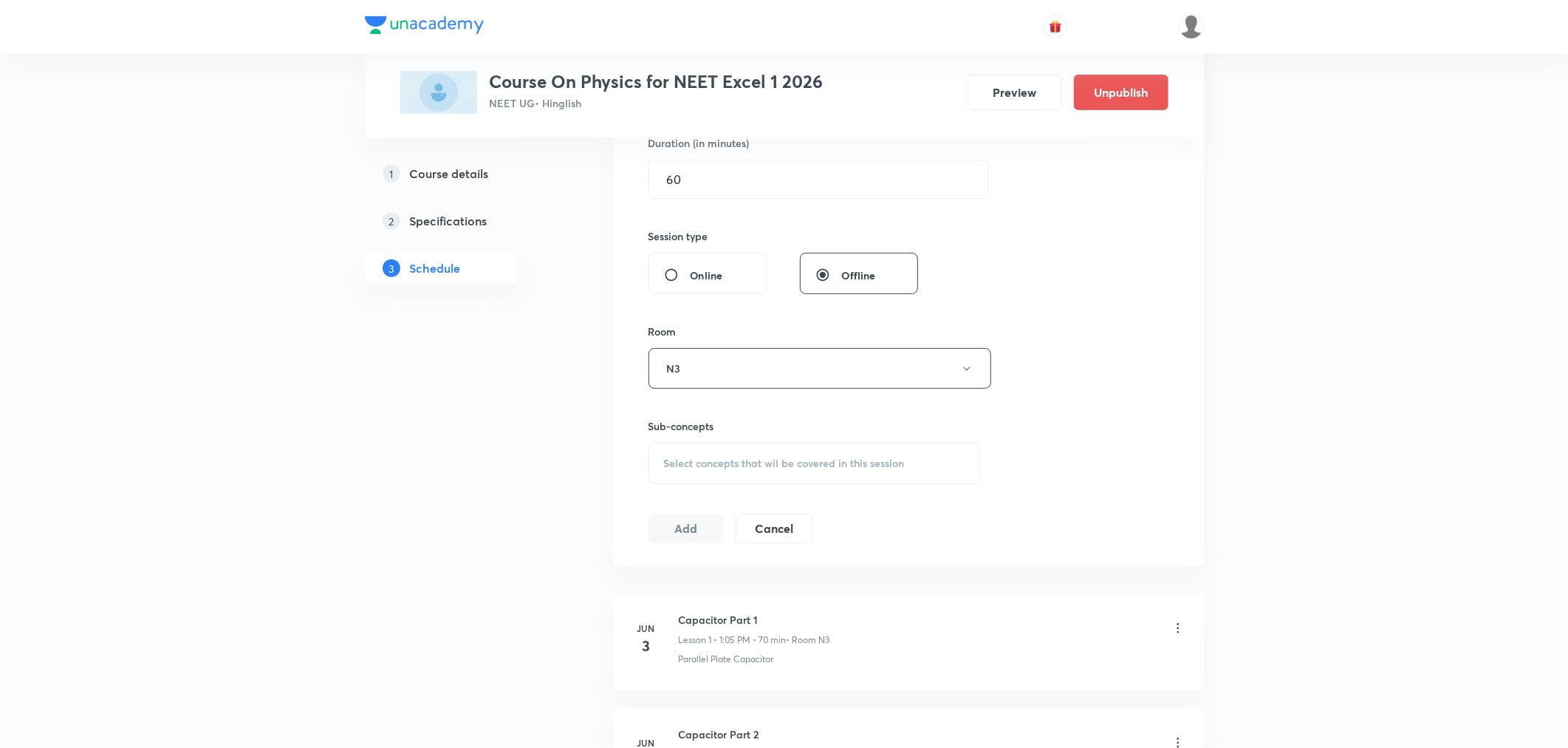
click at [691, 461] on span "Select concepts that wil be covered in this session" at bounding box center [785, 463] width 241 height 12
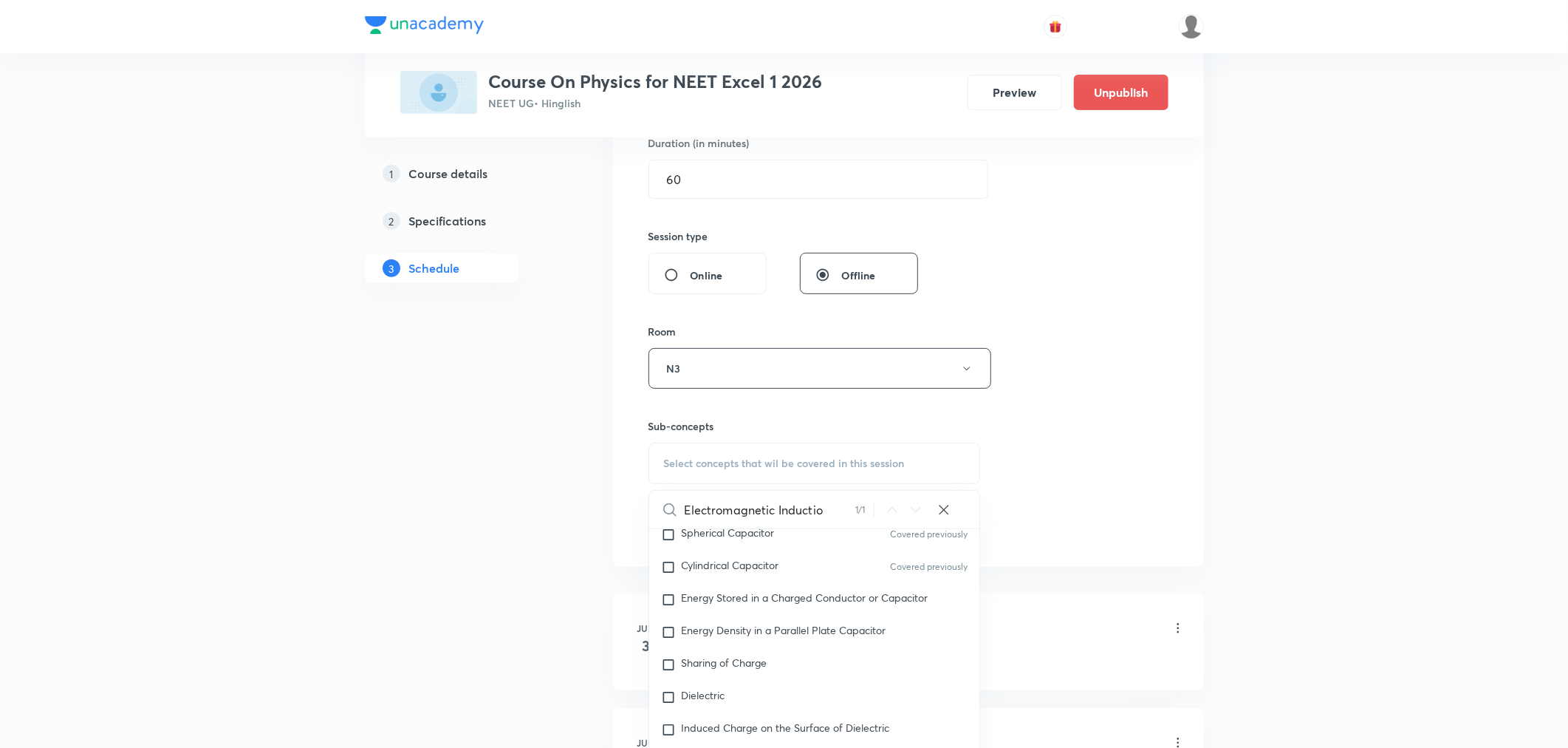
scroll to position [14158, 0]
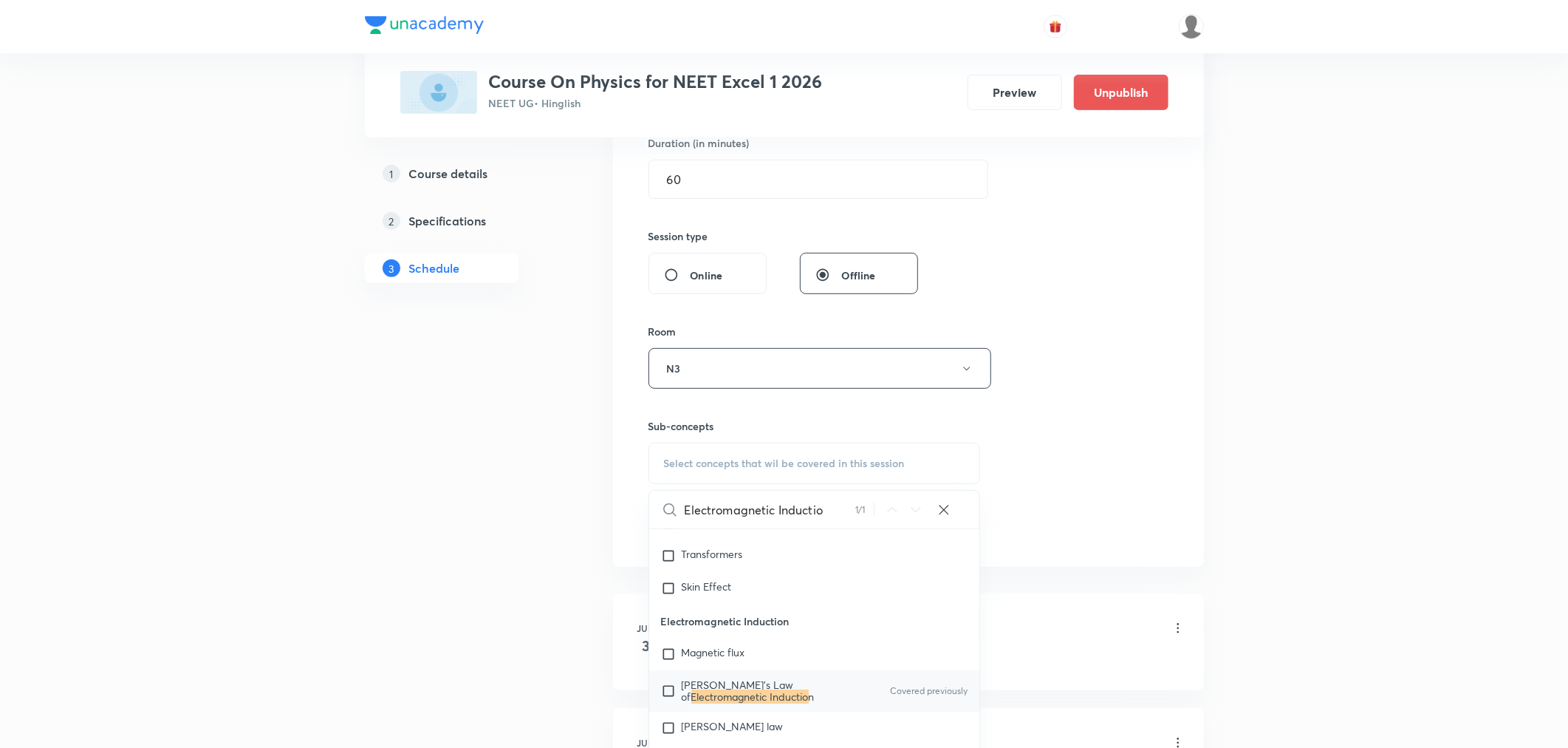
type input "Electromagnetic Inductio"
click at [700, 704] on span "Faraday's Law of" at bounding box center [738, 691] width 112 height 26
checkbox input "true"
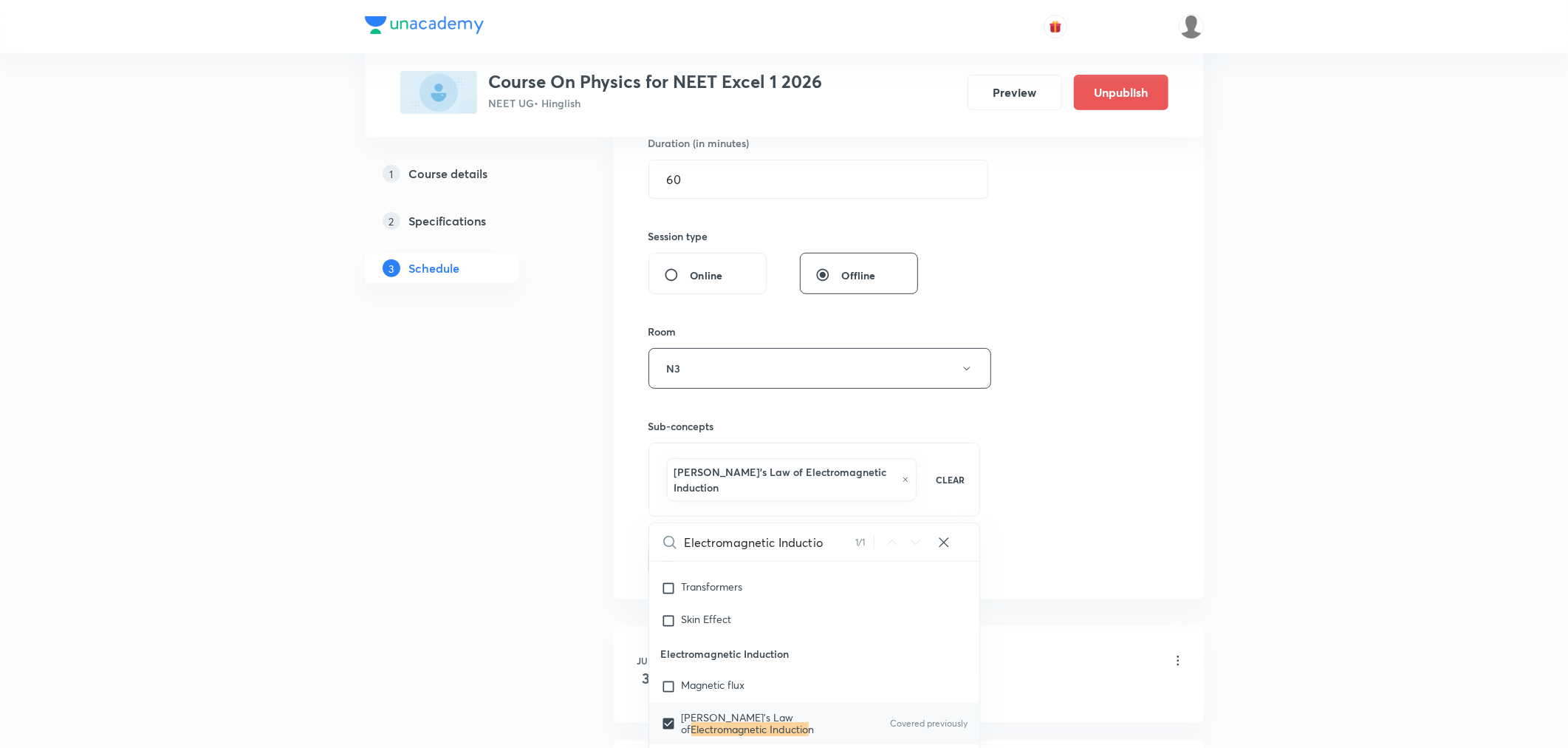
click at [1085, 541] on div "Session 65 Live class Session title 32/99 Electromagnetic Induction Part 7 ​ Sc…" at bounding box center [908, 213] width 520 height 727
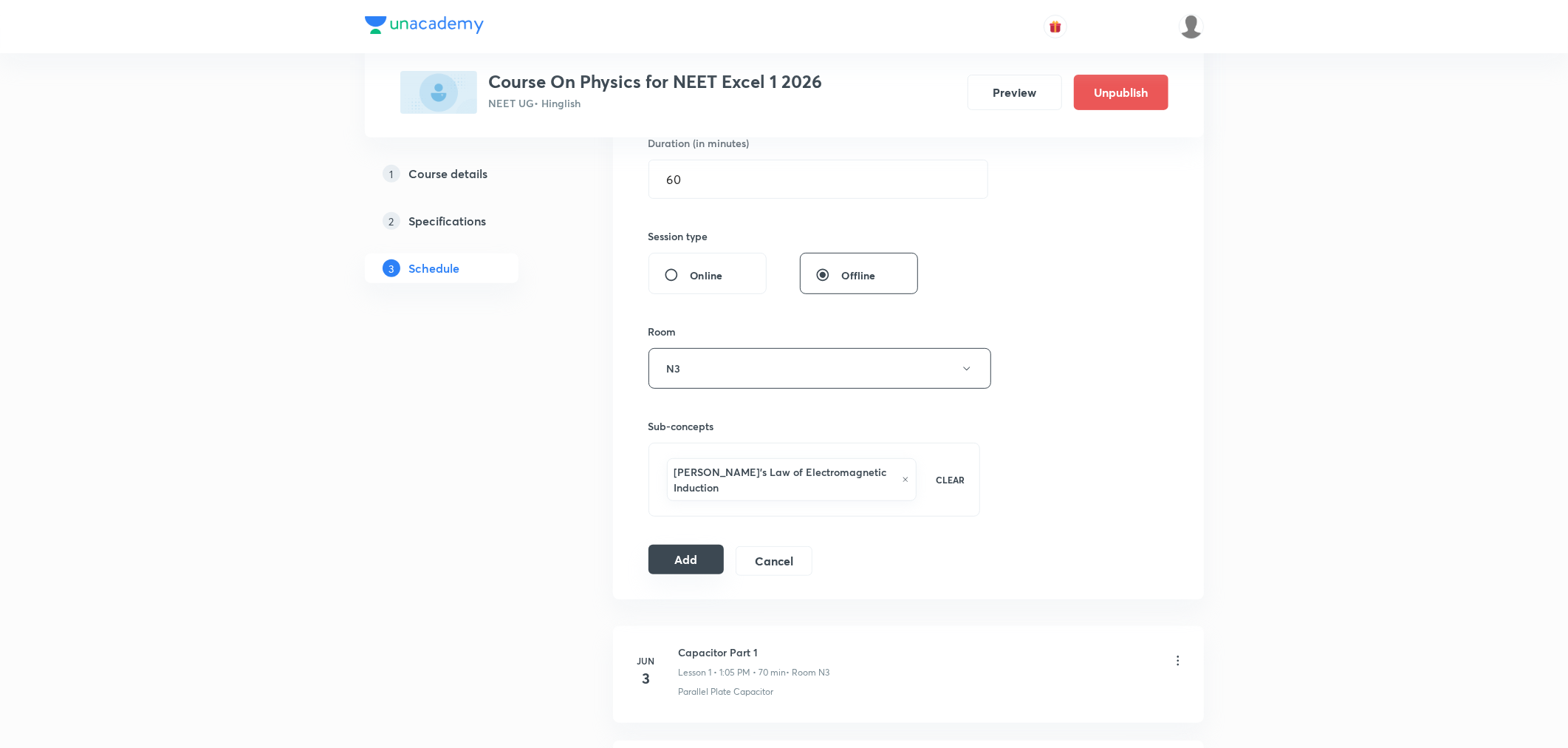
click at [692, 548] on button "Add" at bounding box center [687, 559] width 77 height 30
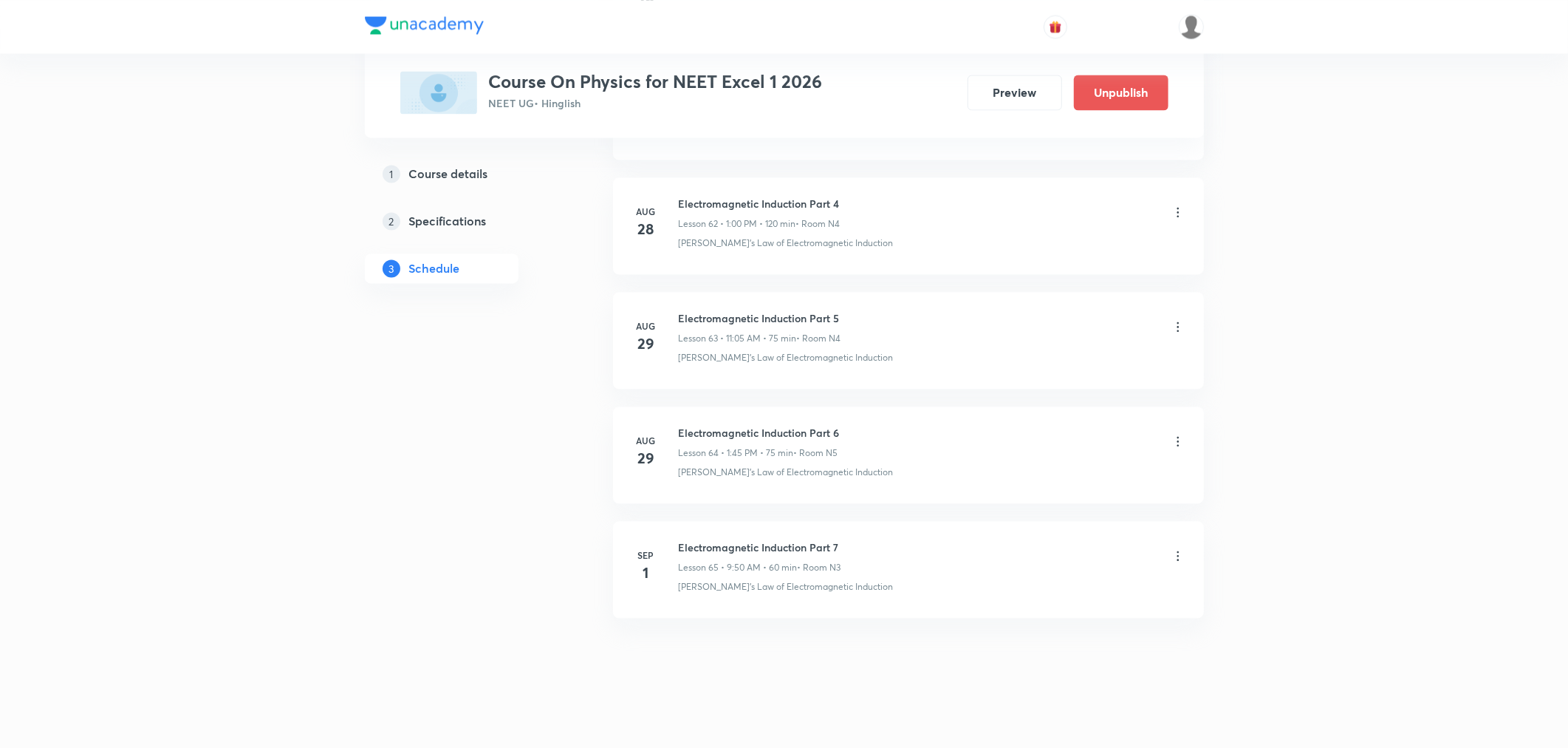
scroll to position [7215, 0]
click at [765, 537] on h6 "Electromagnetic Induction Part 7" at bounding box center [760, 538] width 162 height 16
copy h6 "Electromagnetic Induction Part 7"
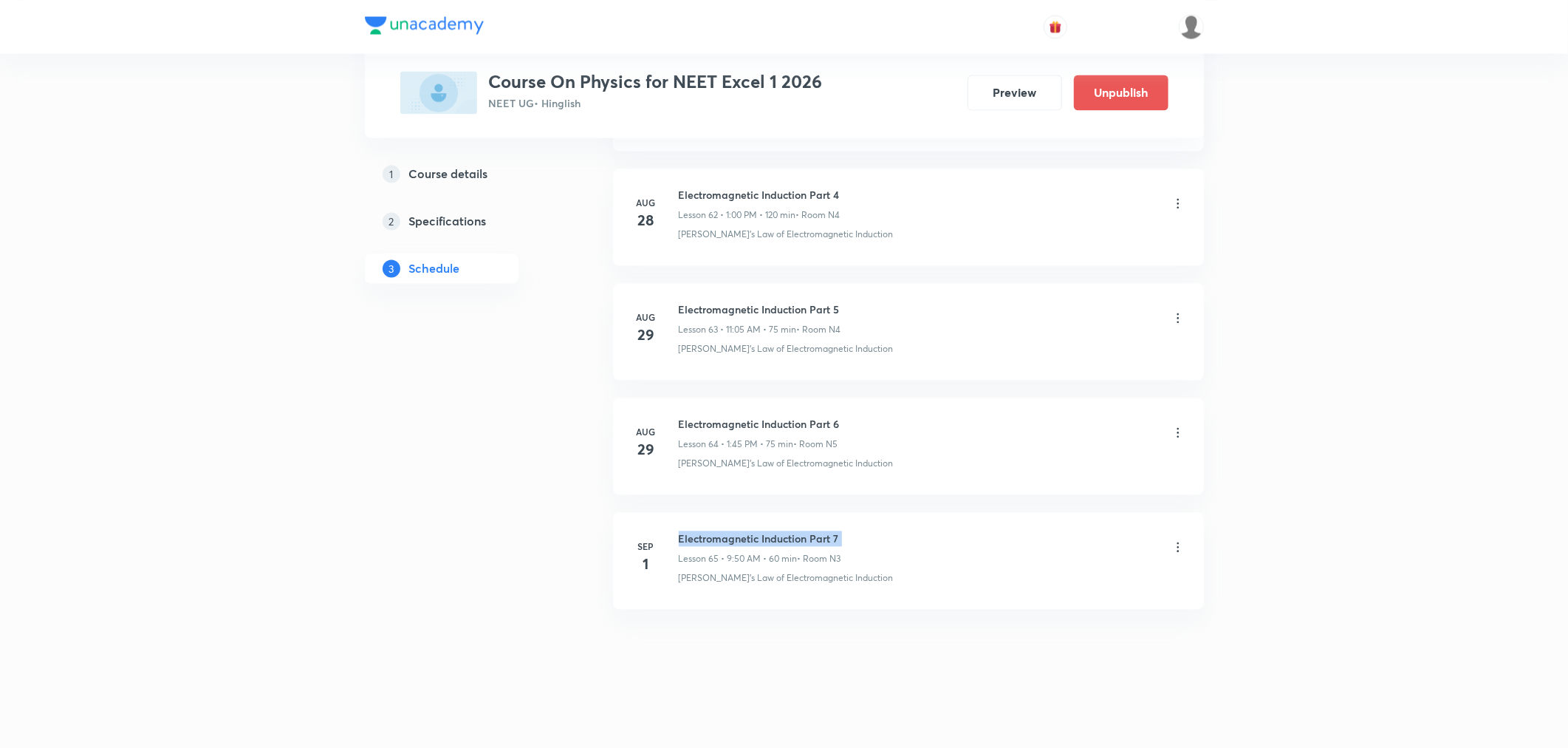
copy h6 "Electromagnetic Induction Part 7"
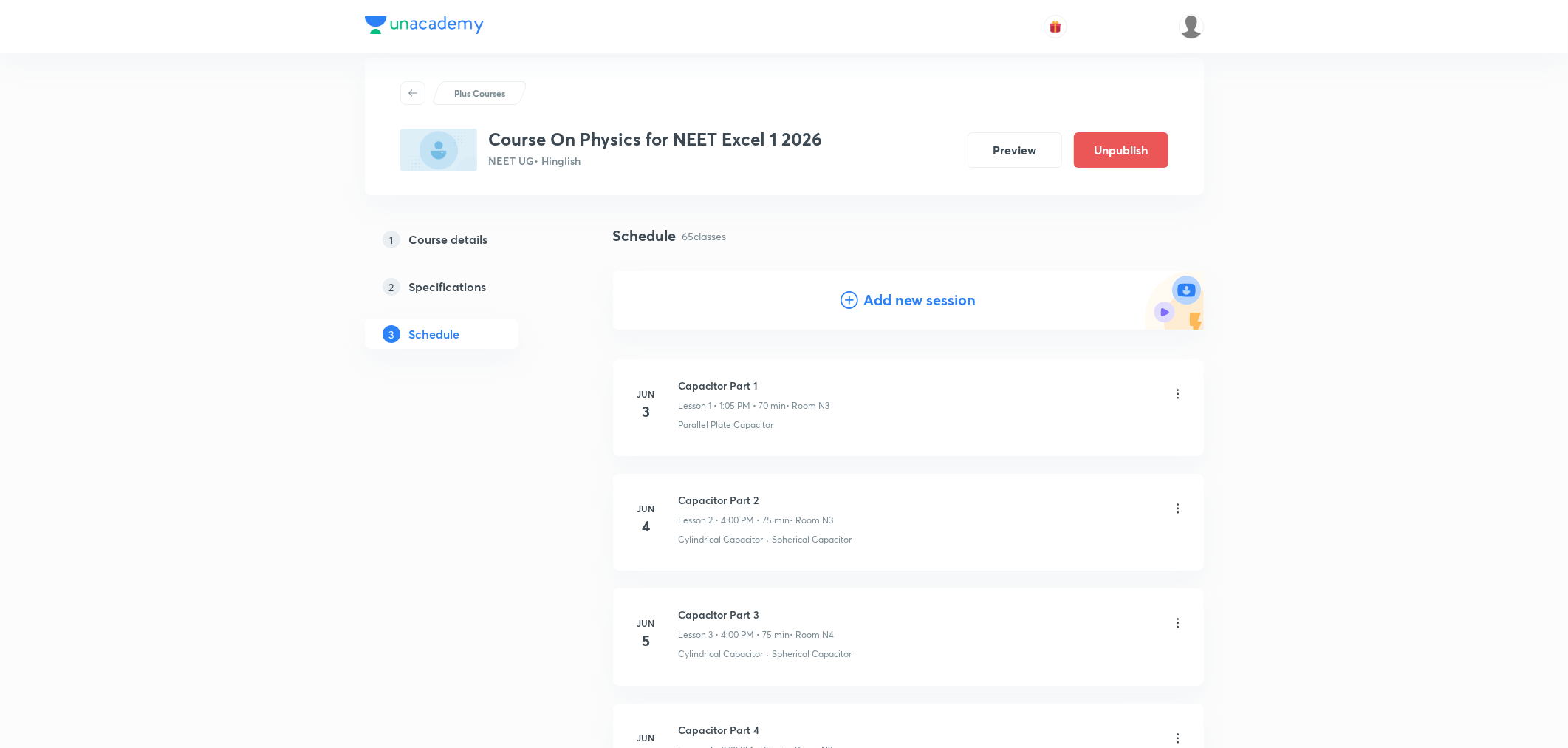
scroll to position [0, 0]
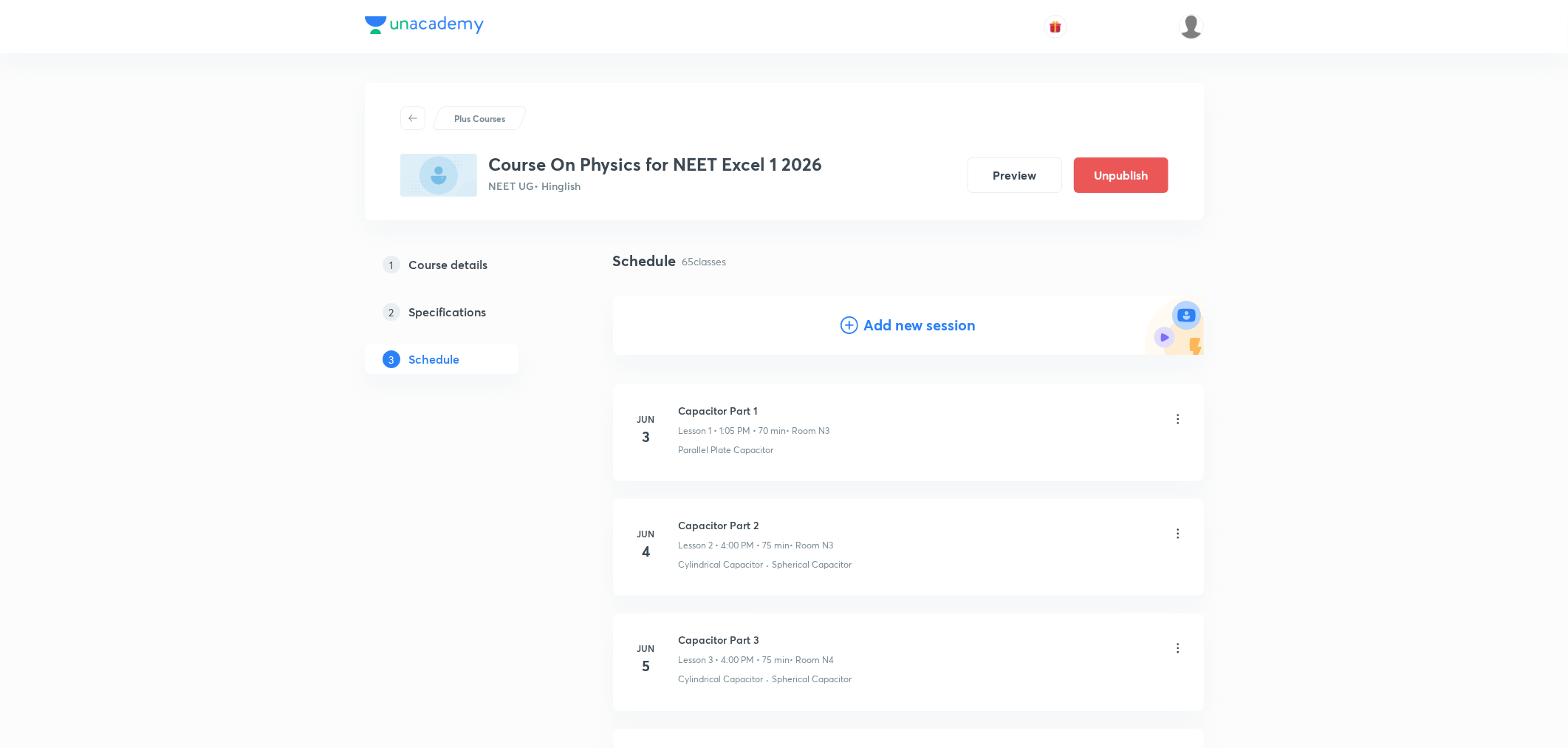
click at [953, 327] on h4 "Add new session" at bounding box center [920, 325] width 112 height 22
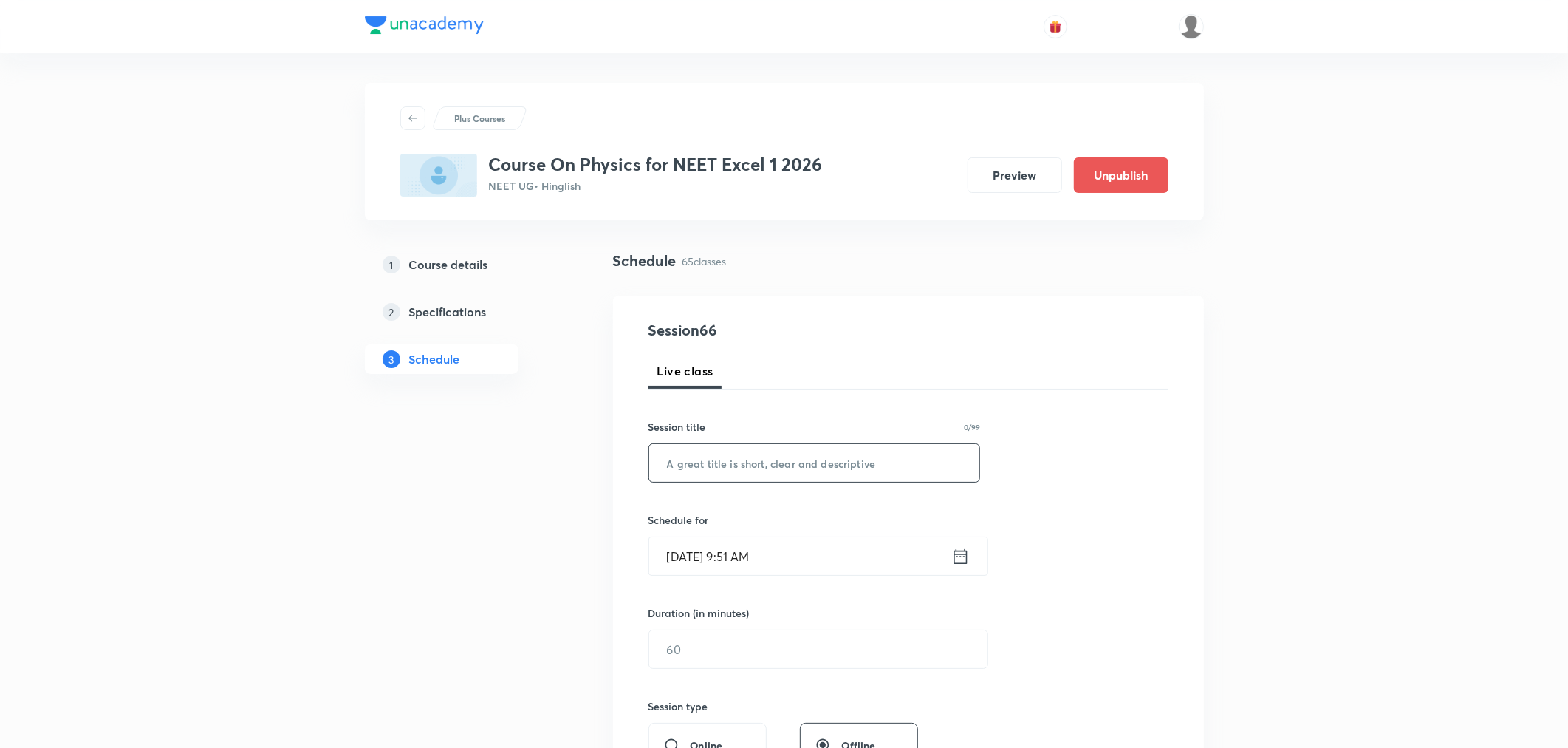
click at [749, 468] on input "text" at bounding box center [815, 463] width 331 height 37
paste input "Electromagnetic Induction Part 7"
type input "Electromagnetic Induction Part 8"
click at [955, 558] on icon at bounding box center [960, 556] width 13 height 15
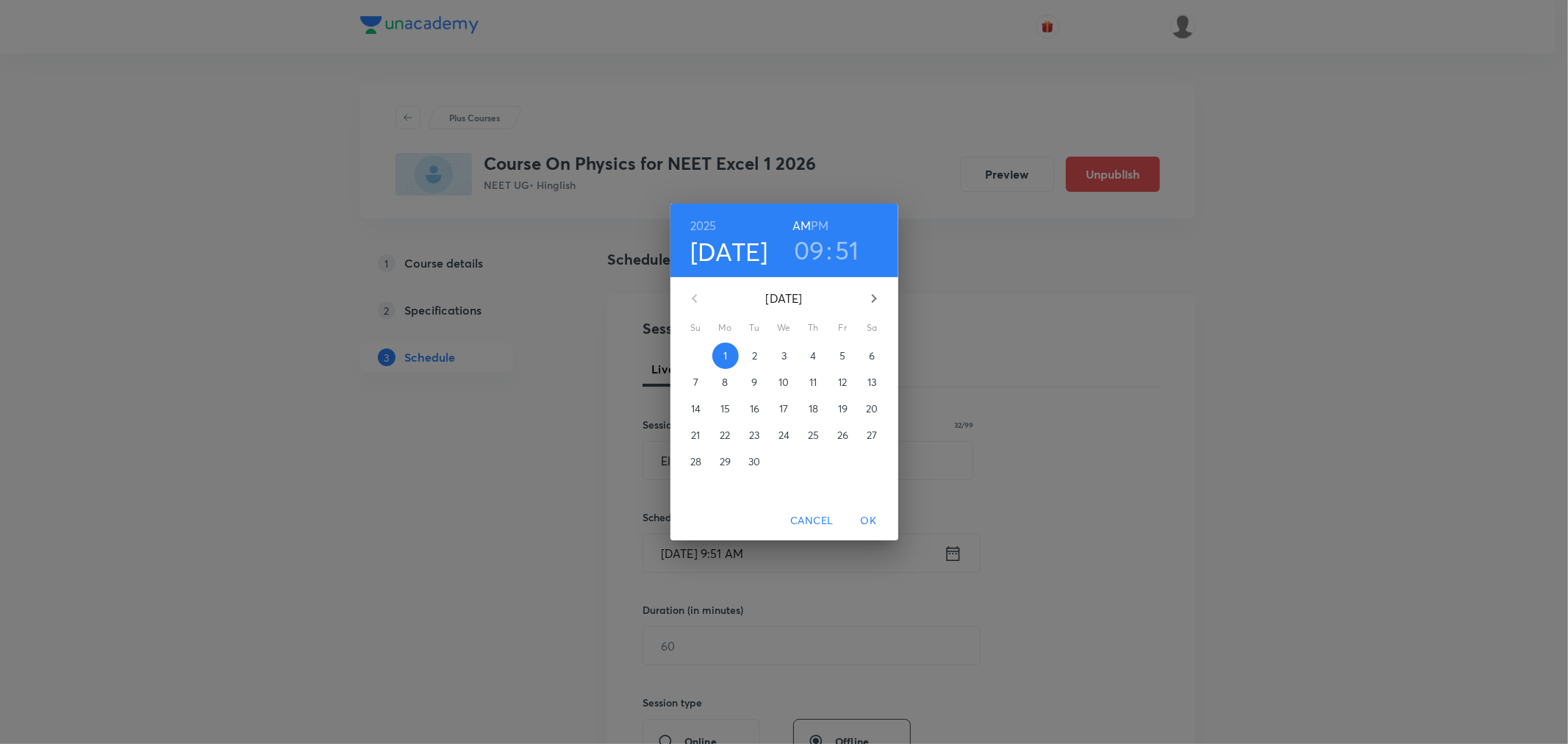
click at [807, 252] on h3 "09" at bounding box center [809, 249] width 31 height 31
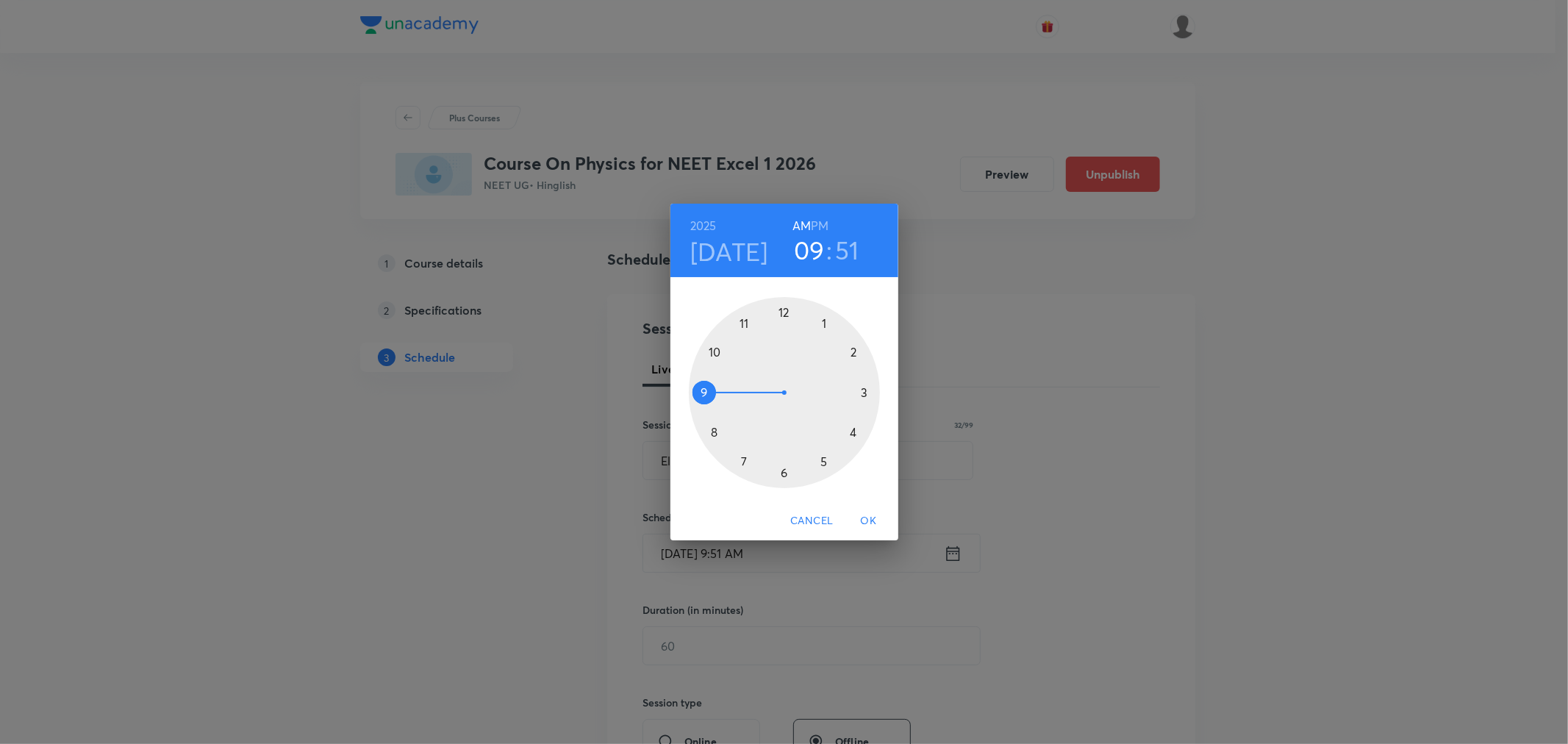
click at [817, 221] on h6 "PM" at bounding box center [819, 226] width 18 height 20
click at [823, 323] on div at bounding box center [785, 393] width 191 height 191
click at [784, 310] on div at bounding box center [785, 393] width 191 height 191
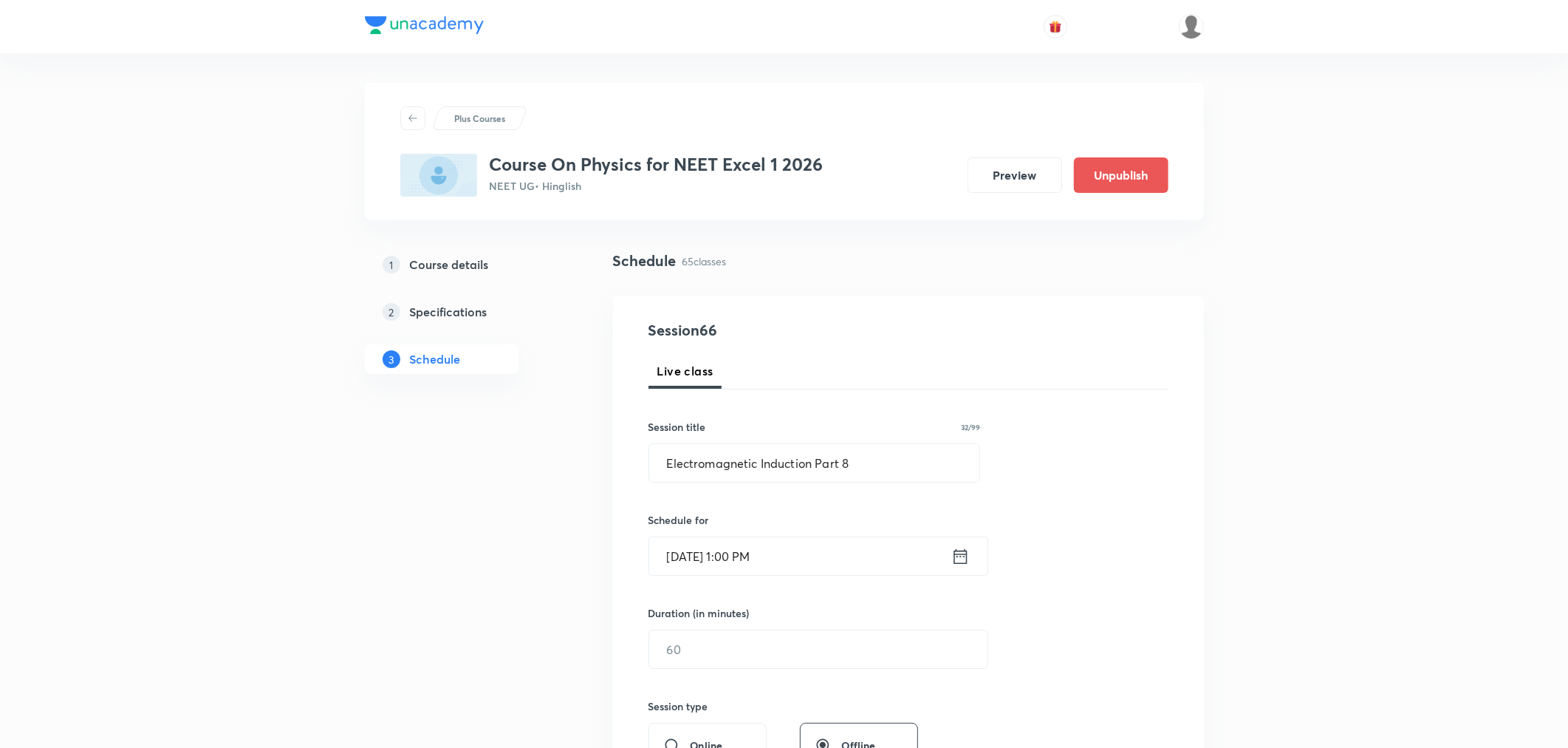
scroll to position [164, 0]
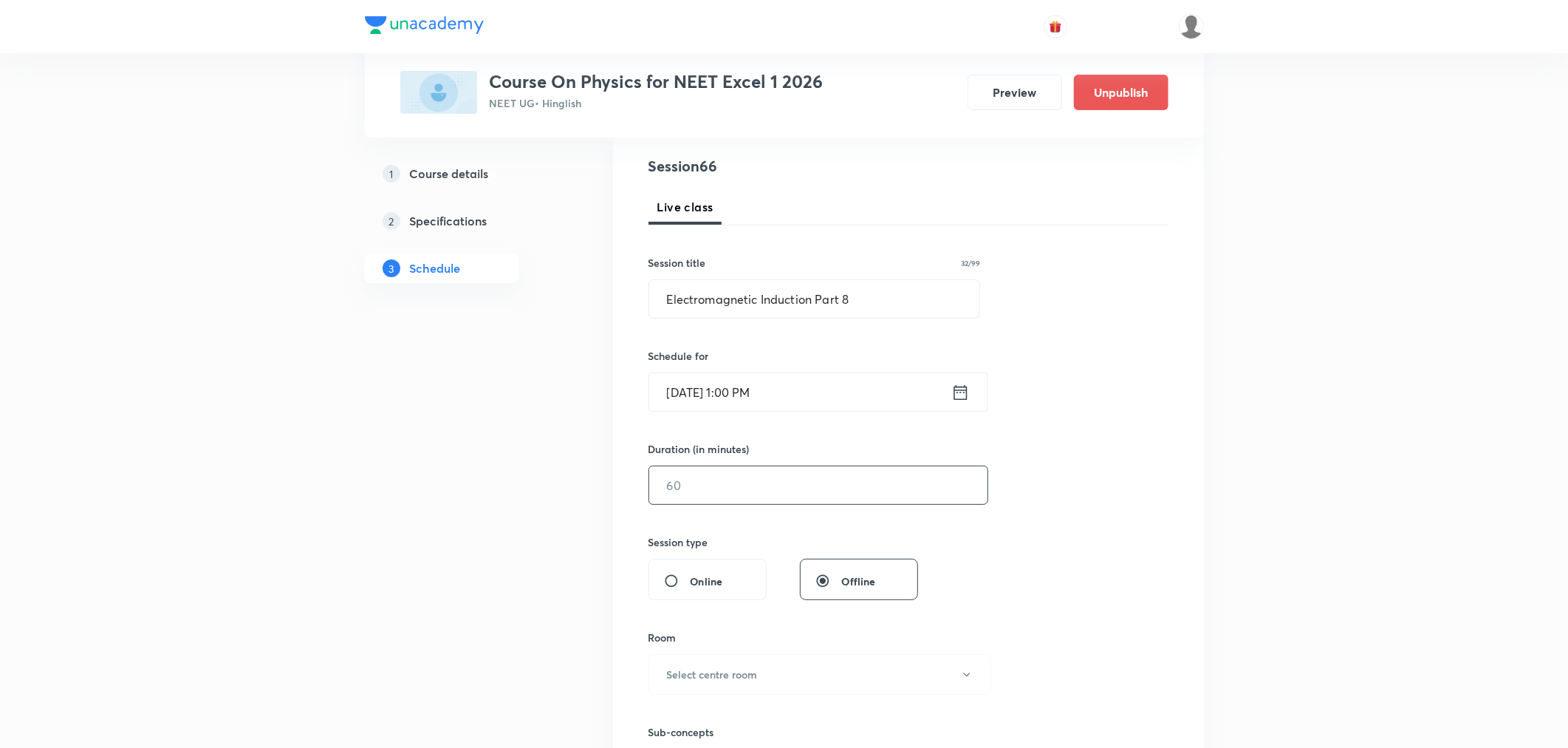
click at [728, 476] on input "text" at bounding box center [819, 485] width 339 height 37
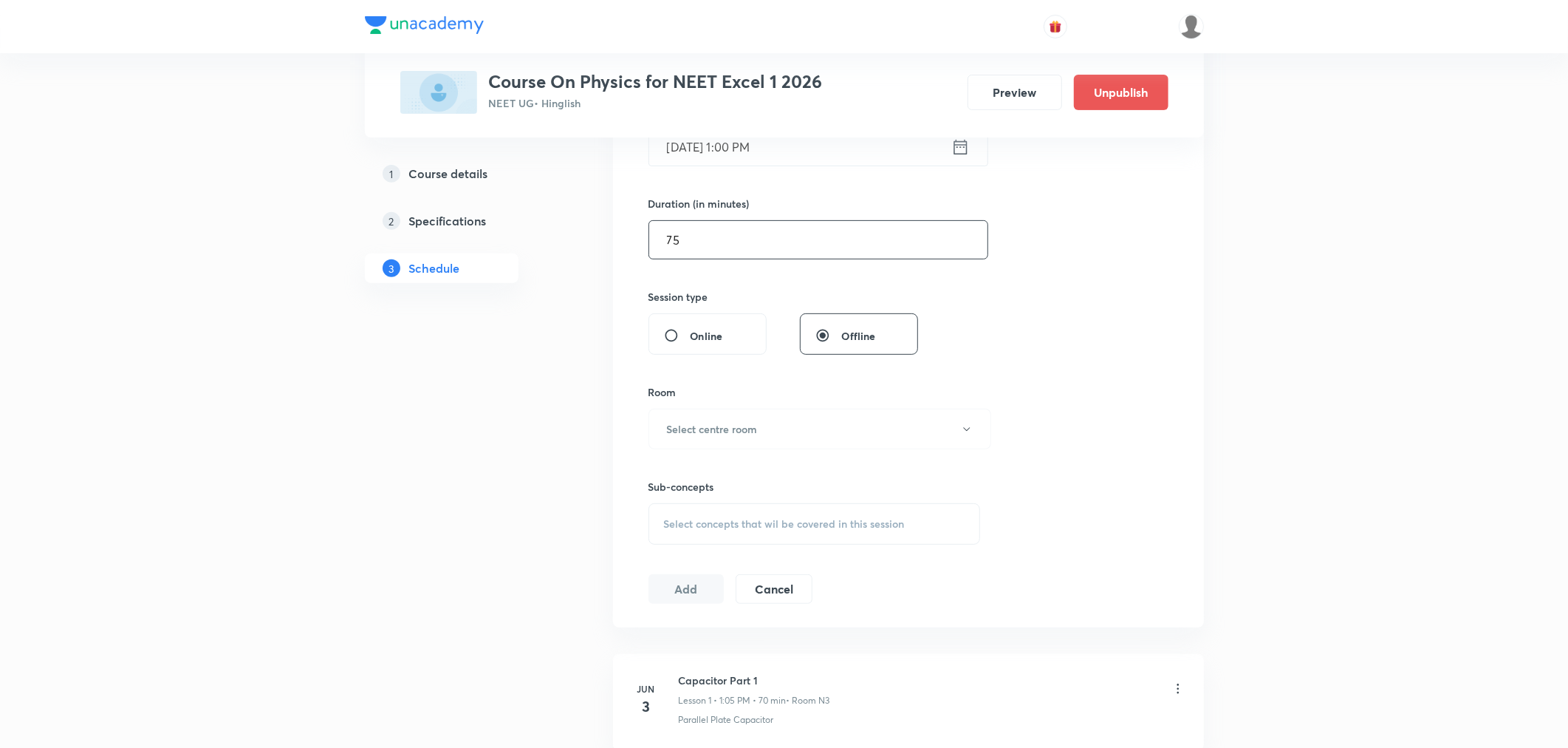
scroll to position [410, 0]
type input "7"
type input "0"
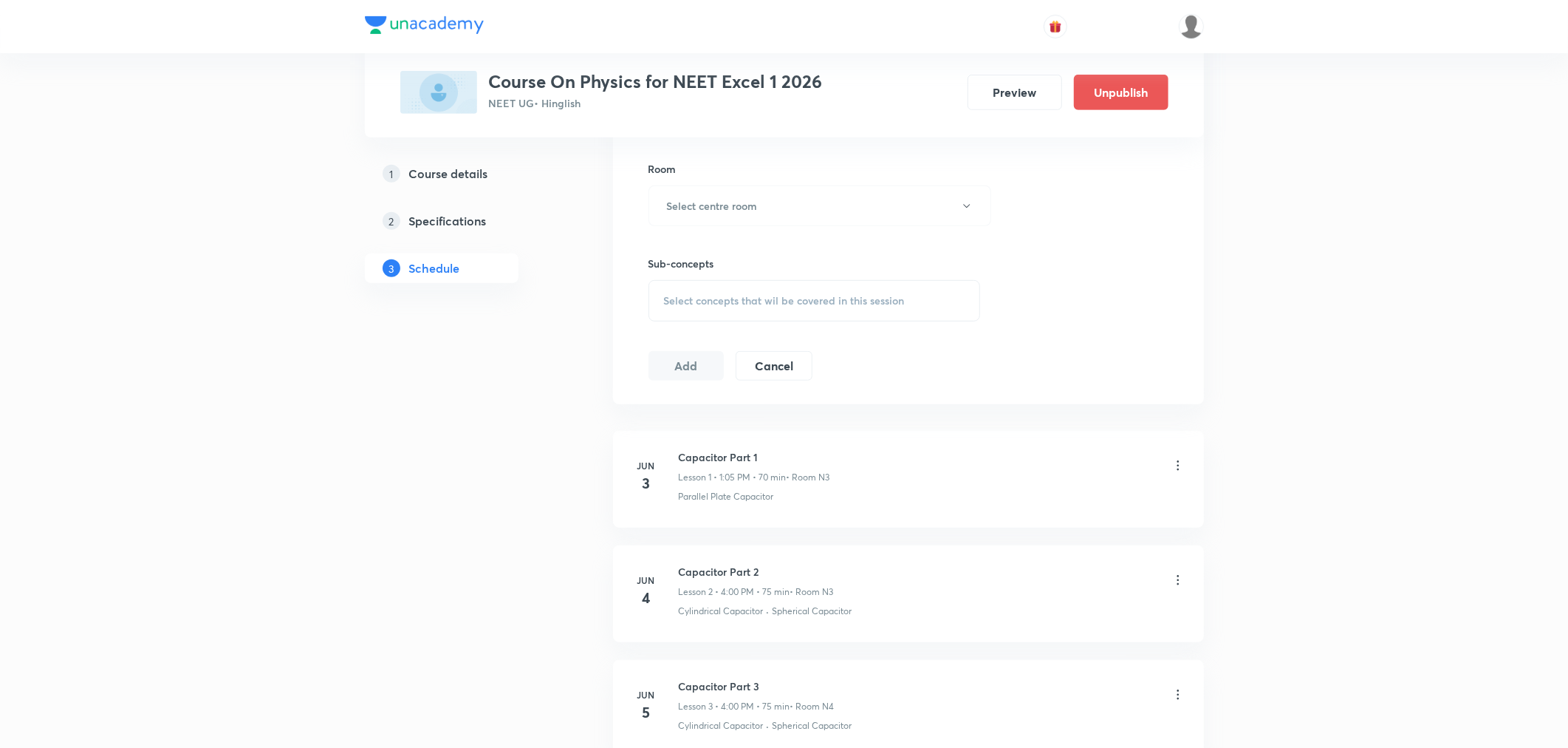
scroll to position [656, 0]
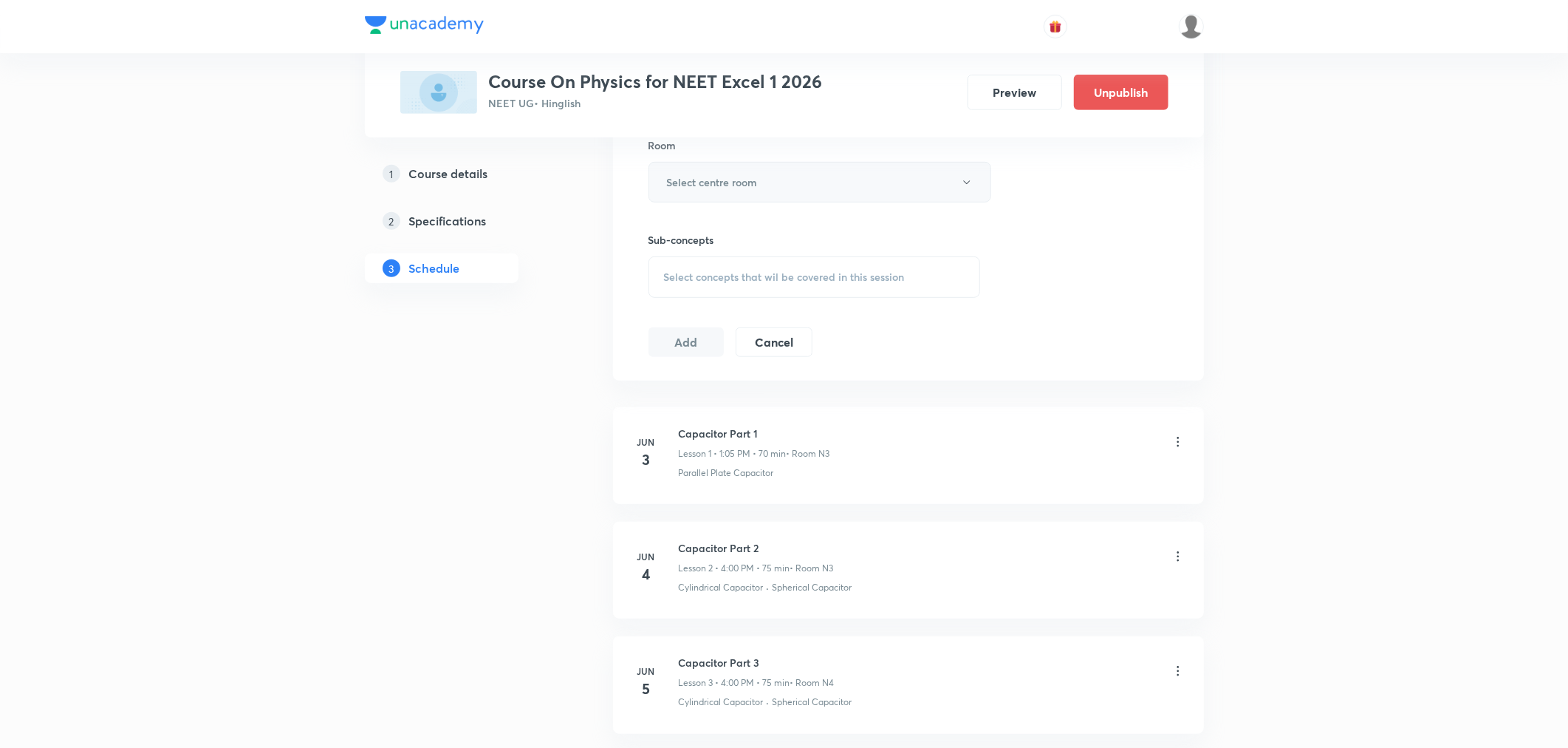
type input "120"
click at [694, 194] on button "Select centre room" at bounding box center [819, 182] width 343 height 41
click at [662, 278] on span "N3" at bounding box center [817, 285] width 324 height 16
click at [722, 278] on span "Select concepts that wil be covered in this session" at bounding box center [785, 276] width 241 height 12
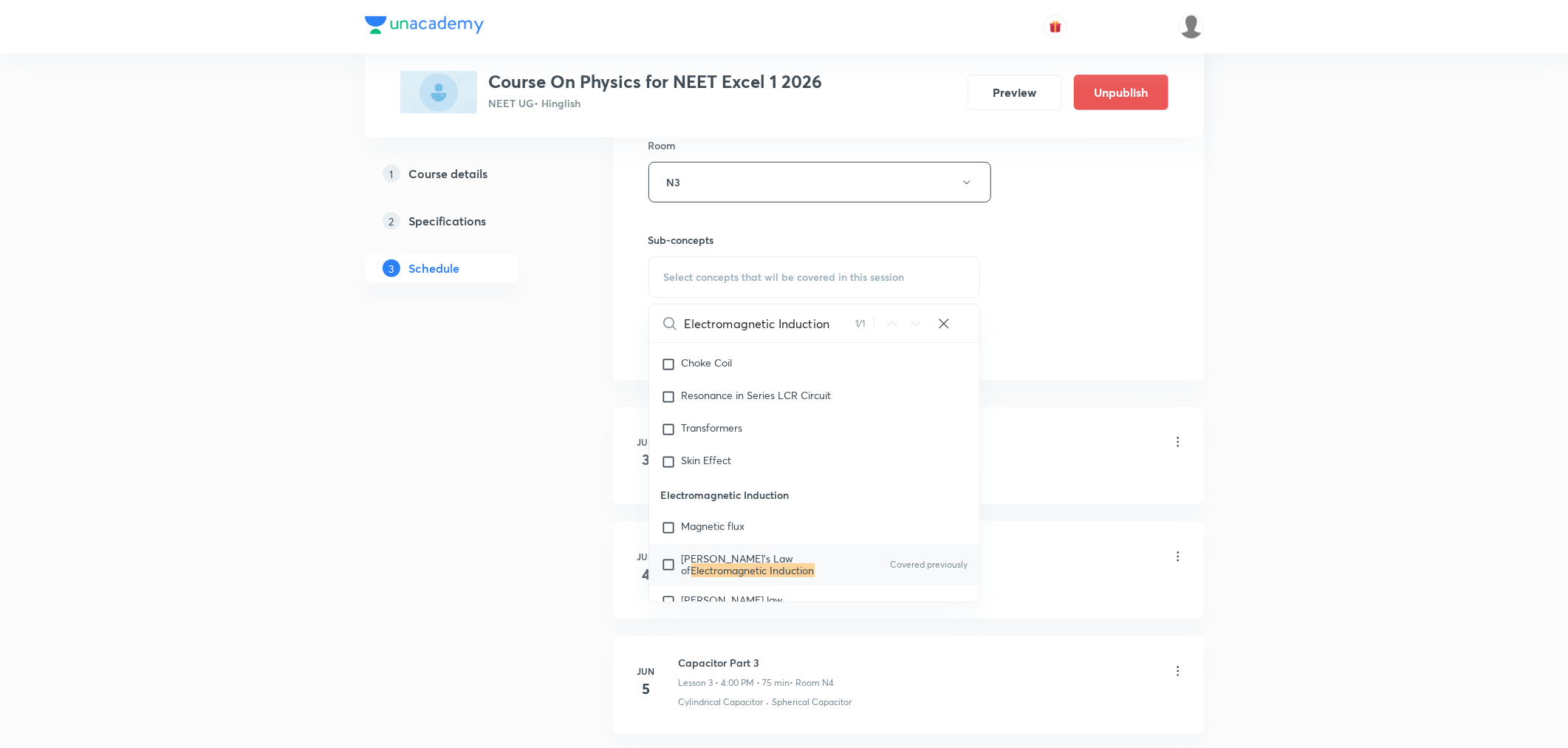
scroll to position [14158, 0]
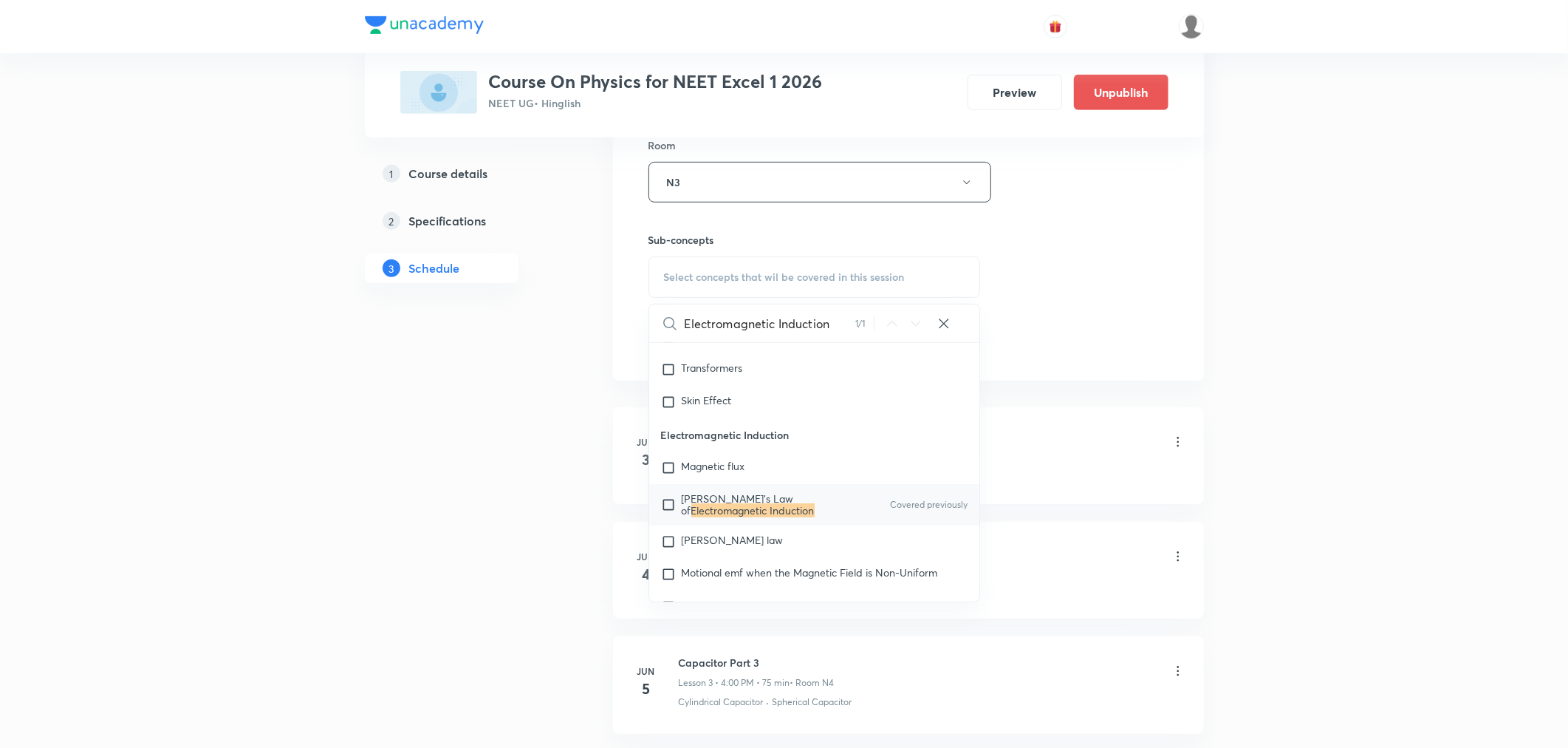
type input "Electromagnetic Induction"
click at [692, 517] on mark "Electromagnetic Induction" at bounding box center [753, 510] width 123 height 14
checkbox input "true"
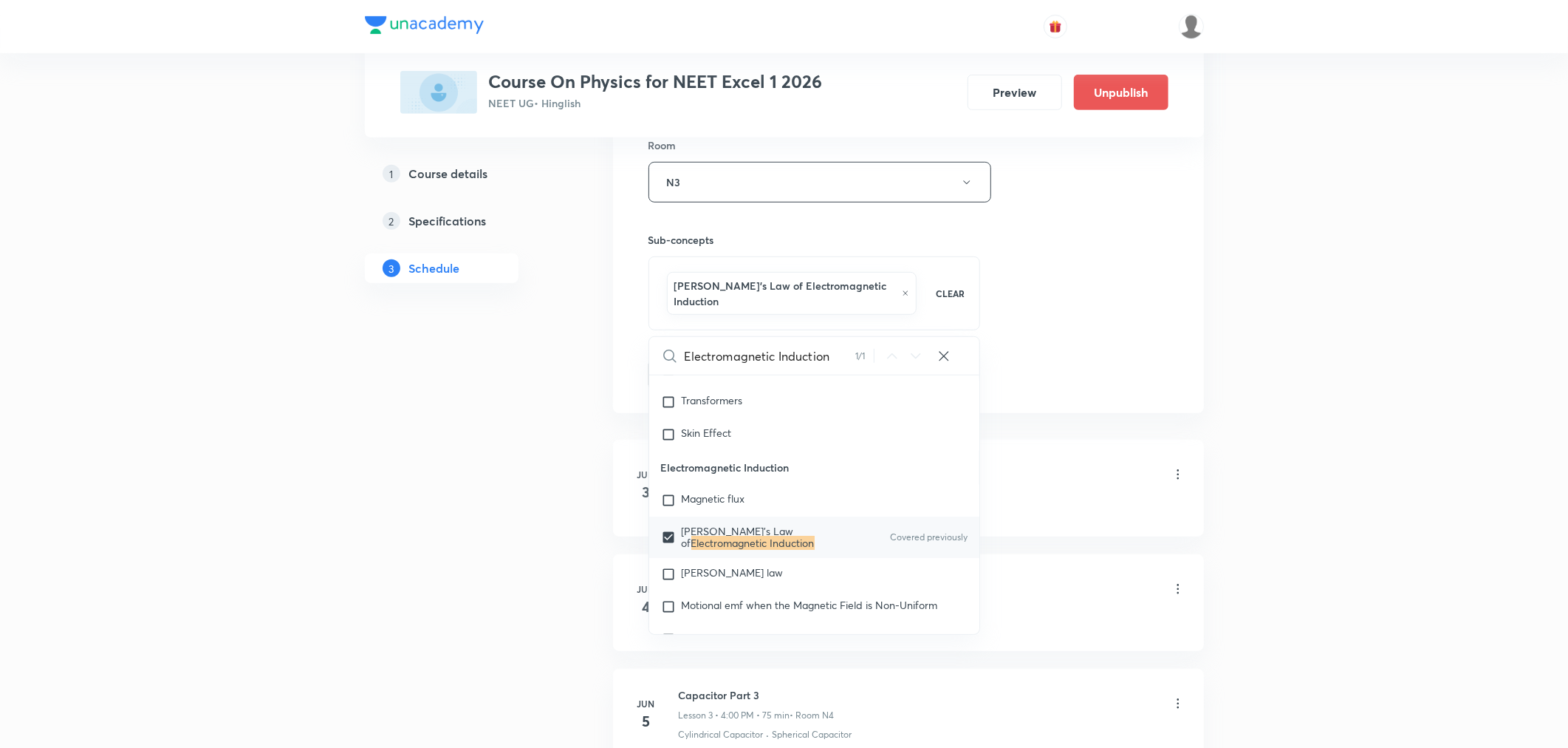
click at [1054, 380] on div "Session 66 Live class Session title 32/99 Electromagnetic Induction Part 8 ​ Sc…" at bounding box center [908, 26] width 591 height 774
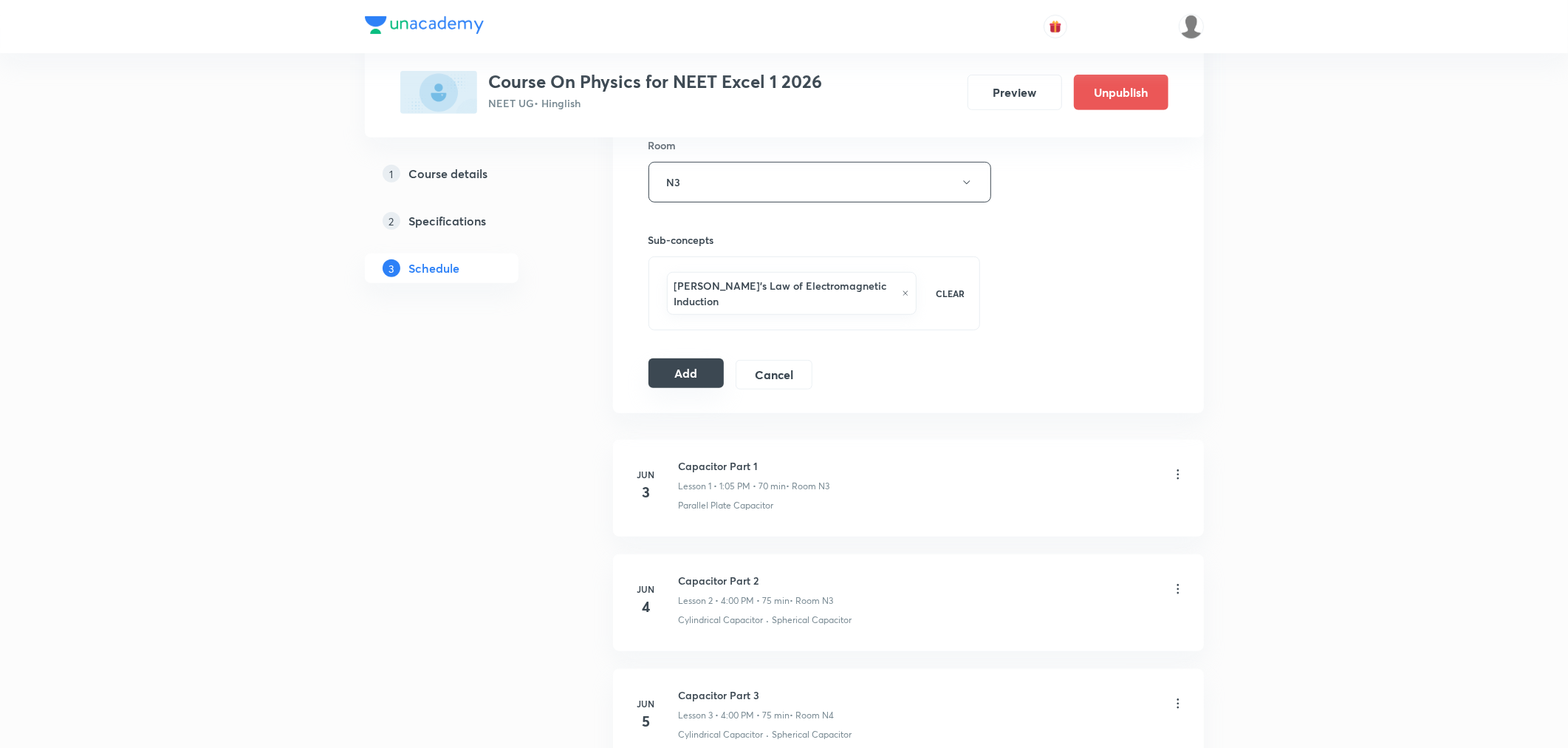
click at [686, 363] on button "Add" at bounding box center [687, 374] width 77 height 30
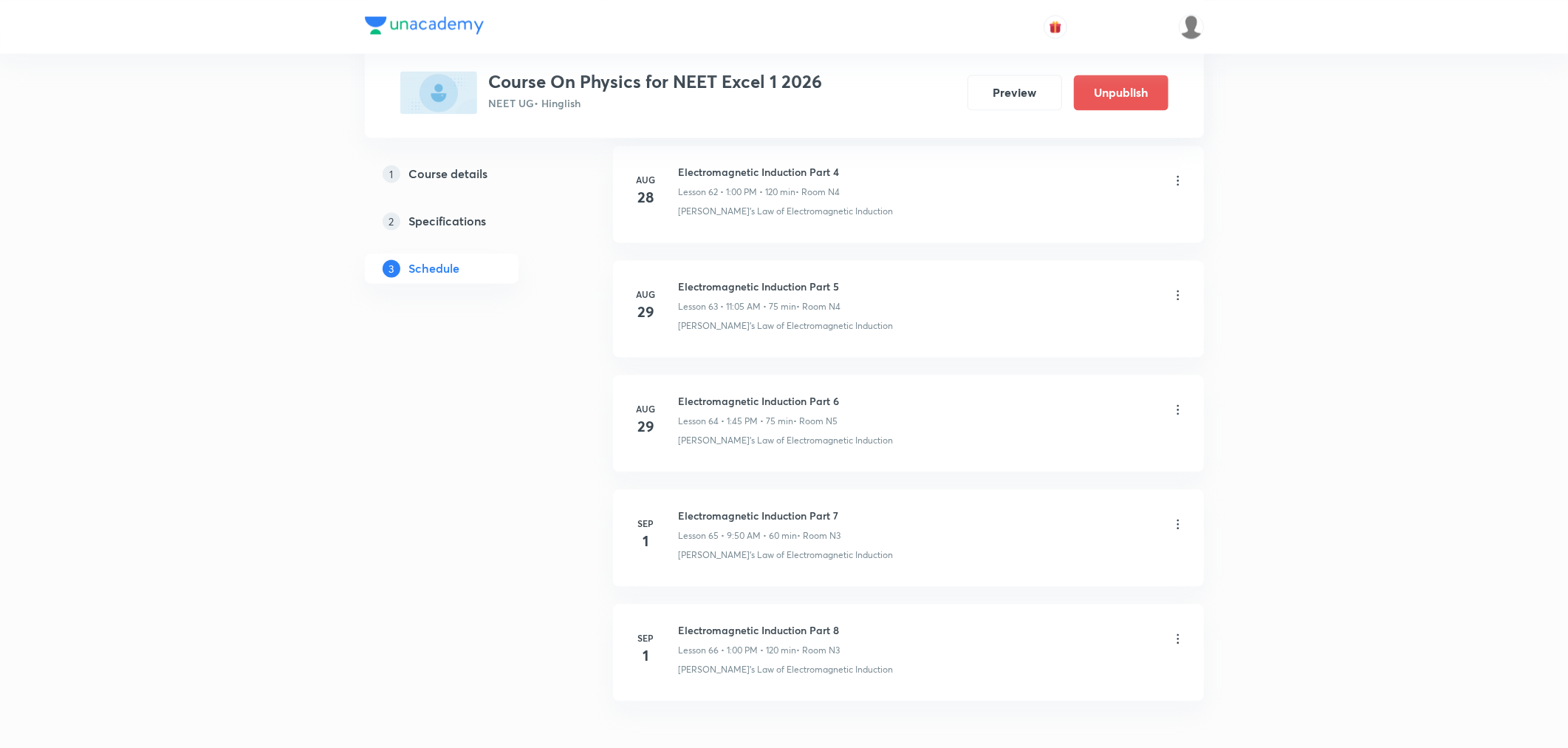
scroll to position [7329, 0]
